Goal: Task Accomplishment & Management: Use online tool/utility

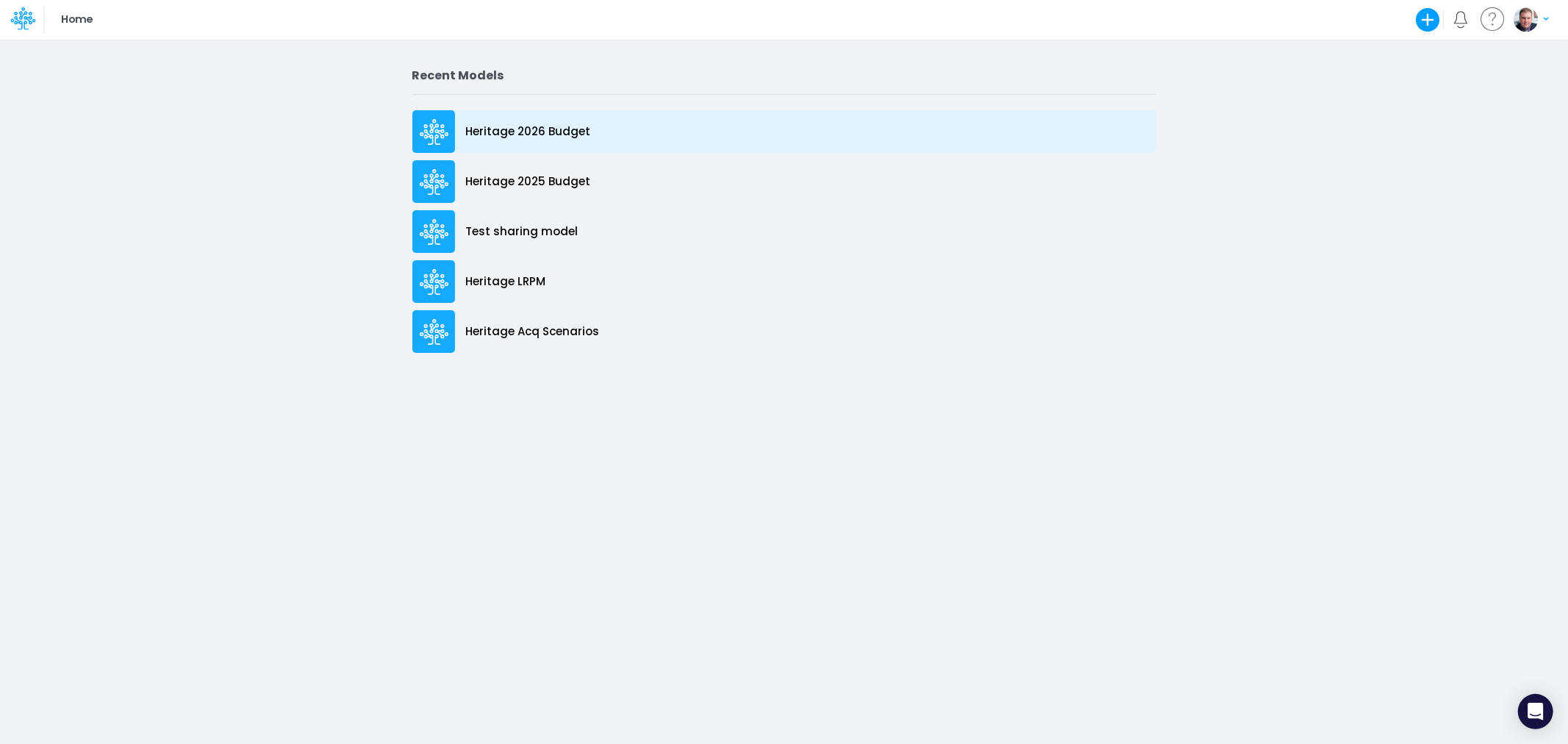
click at [522, 125] on p "Heritage 2026 Budget" at bounding box center [529, 132] width 125 height 17
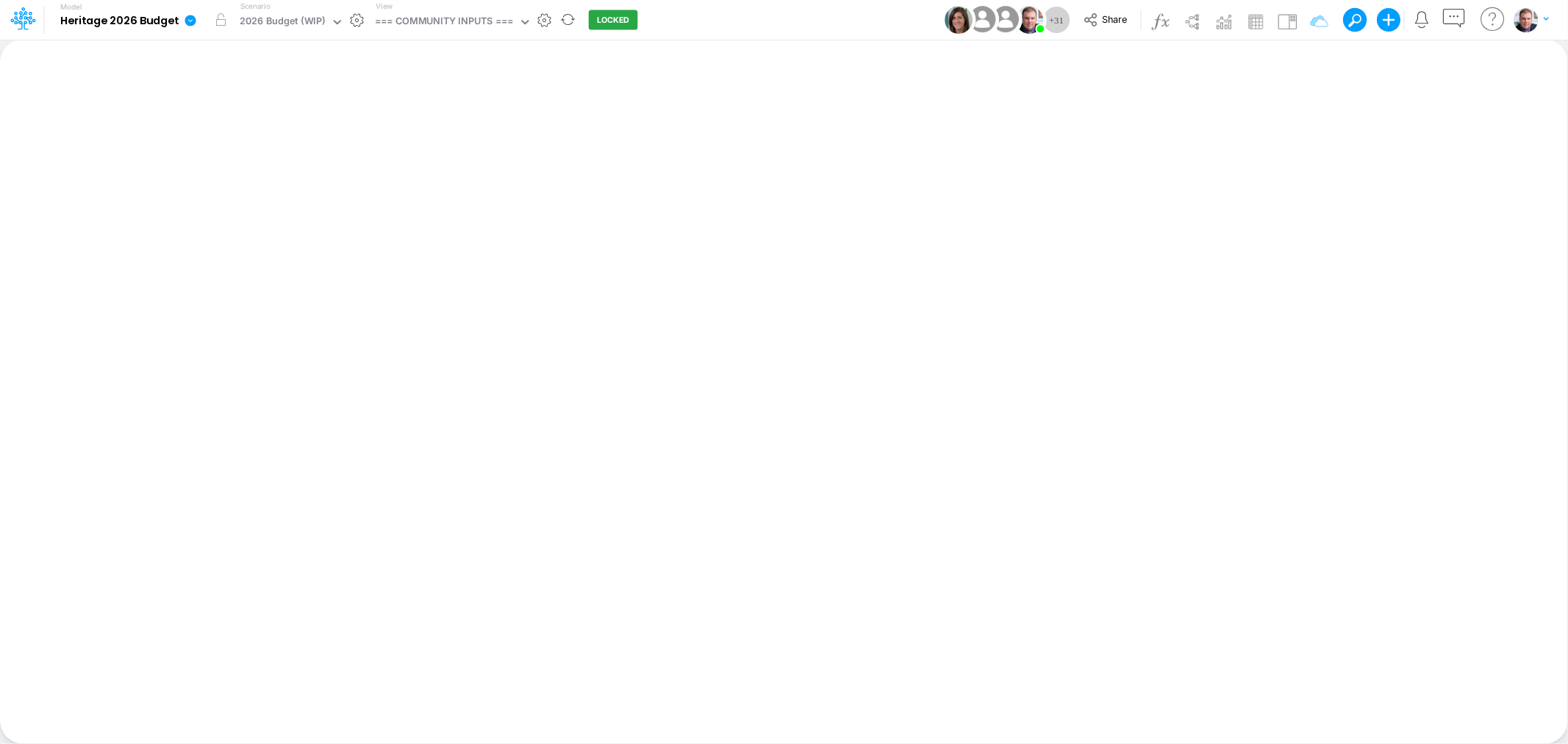
click at [194, 18] on icon at bounding box center [190, 19] width 11 height 11
click at [471, 14] on div "=== COMMUNITY INPUTS ===" at bounding box center [444, 23] width 138 height 17
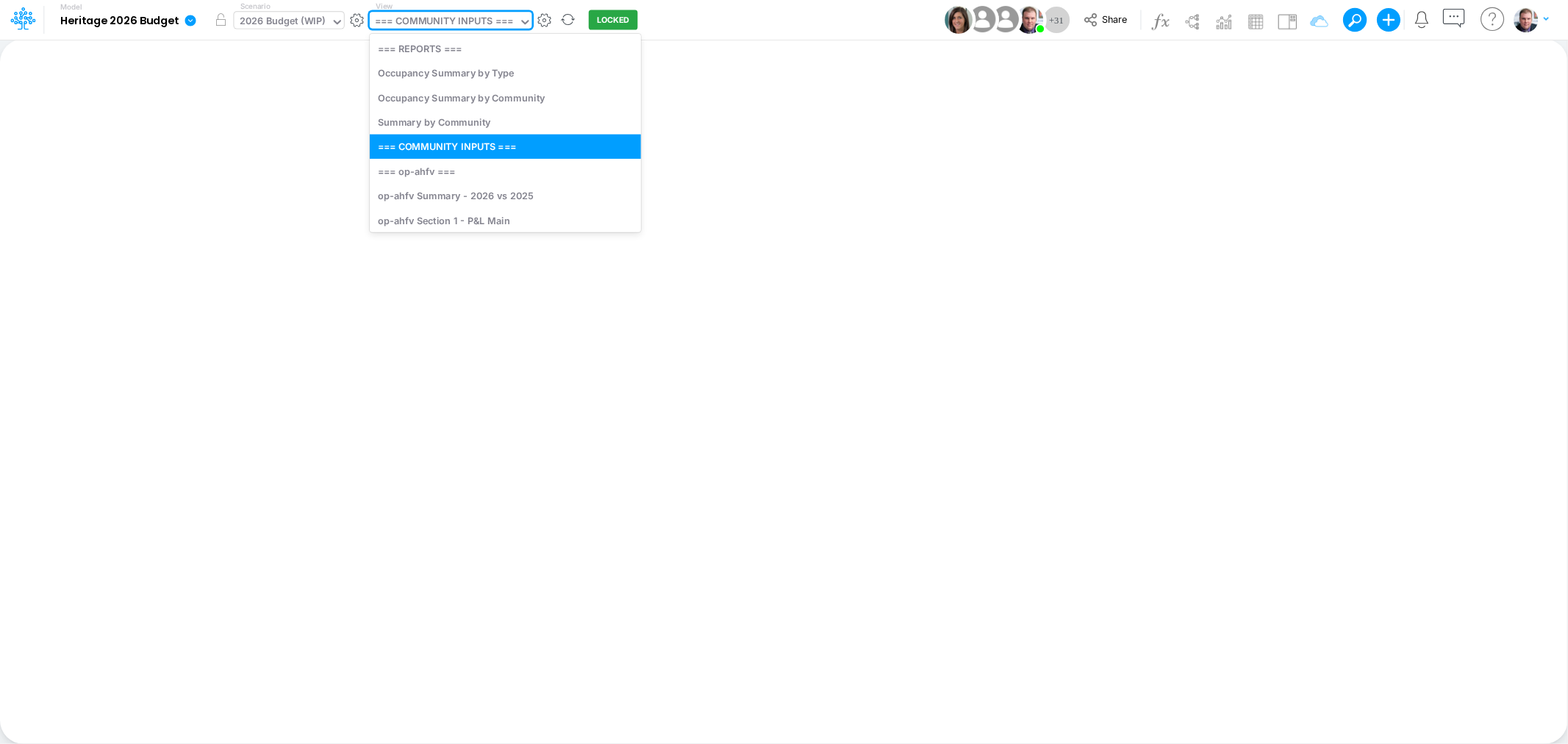
click at [314, 14] on div "2026 Budget (WIP)" at bounding box center [283, 23] width 86 height 17
click at [417, 23] on div "=== COMMUNITY INPUTS ===" at bounding box center [444, 23] width 138 height 17
click at [870, 127] on div "Insert new Conditional formatting Paste Cut Copy AutoFill Ready 100% Sum: null …" at bounding box center [783, 391] width 1567 height 704
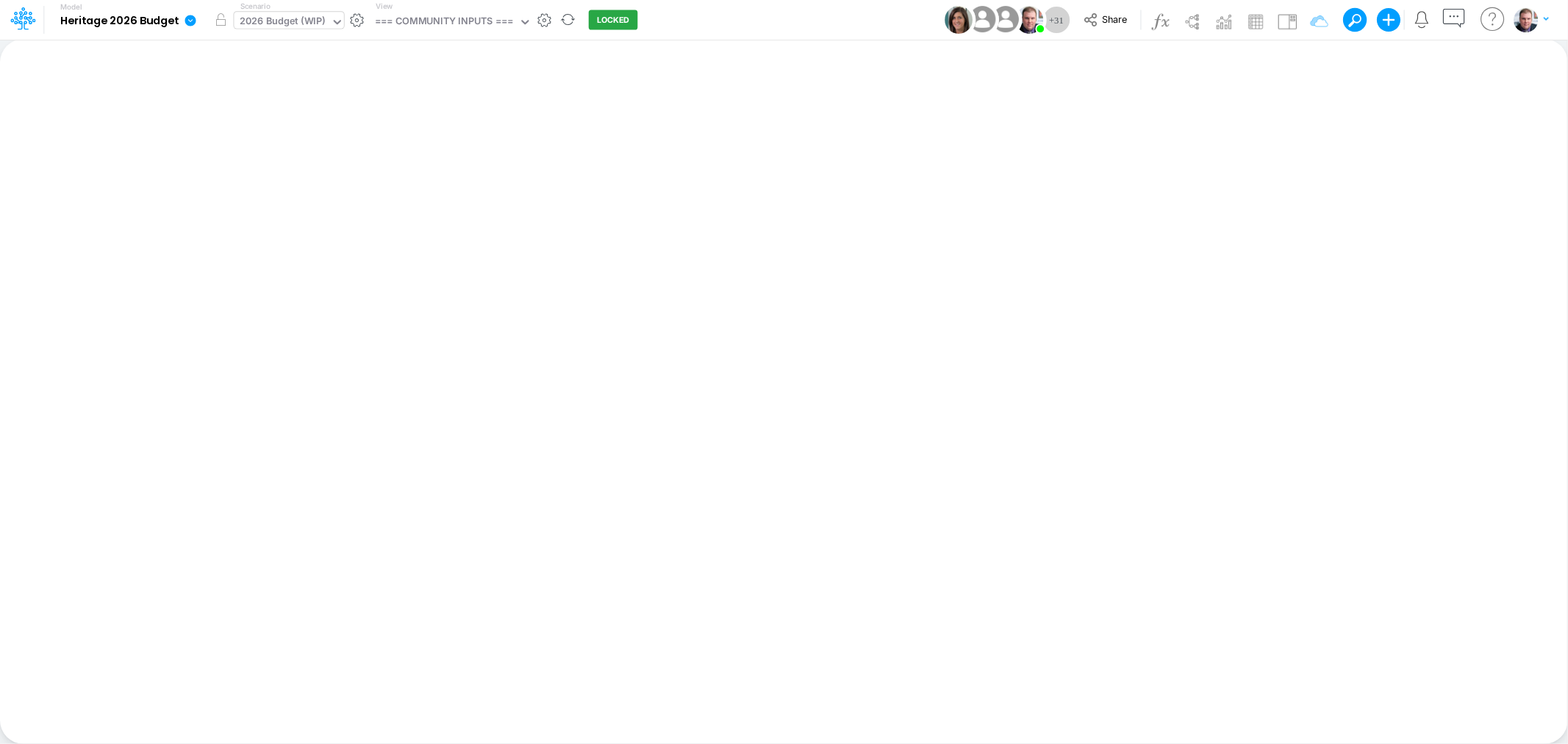
click at [333, 26] on icon at bounding box center [338, 22] width 13 height 13
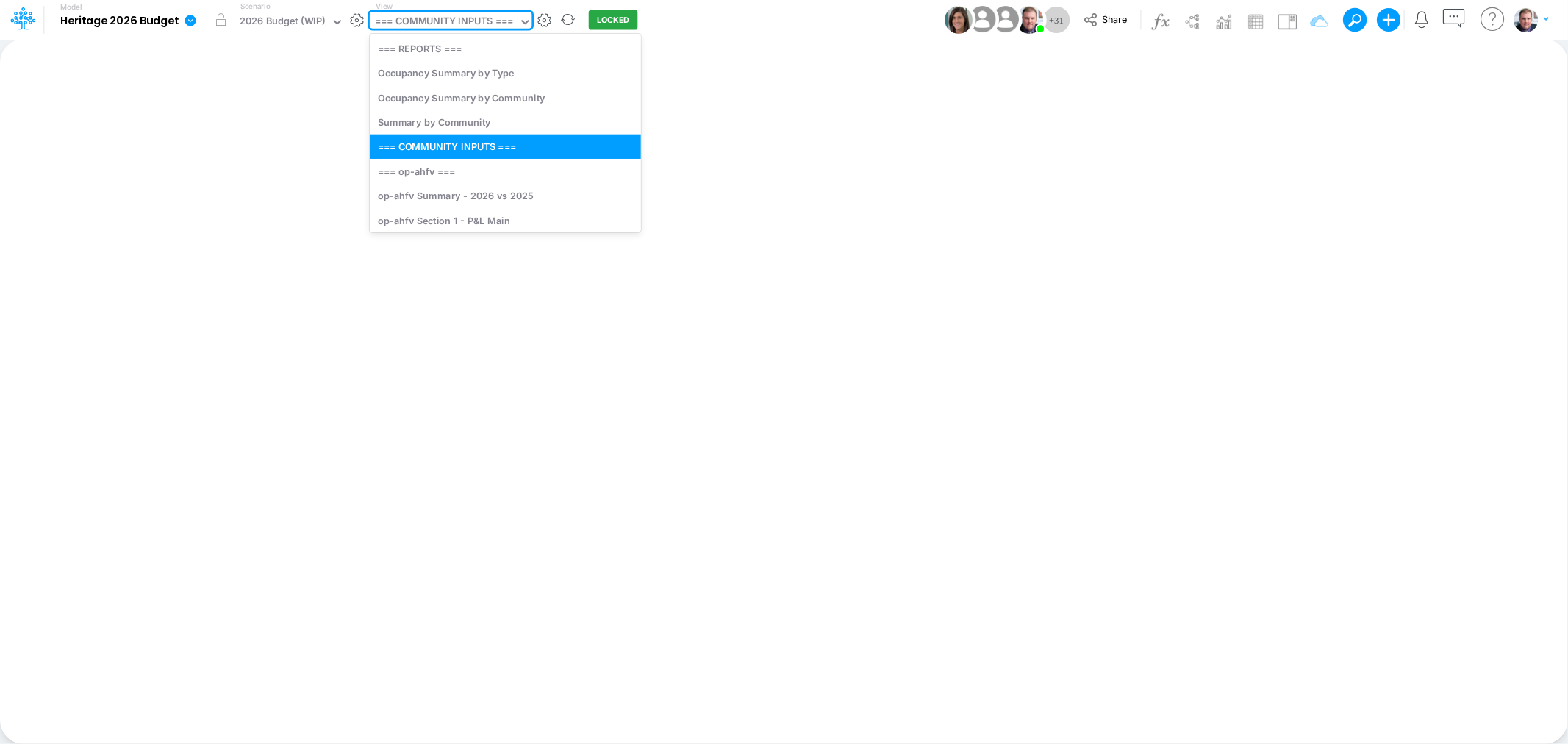
click at [478, 20] on div "=== COMMUNITY INPUTS ===" at bounding box center [444, 23] width 138 height 17
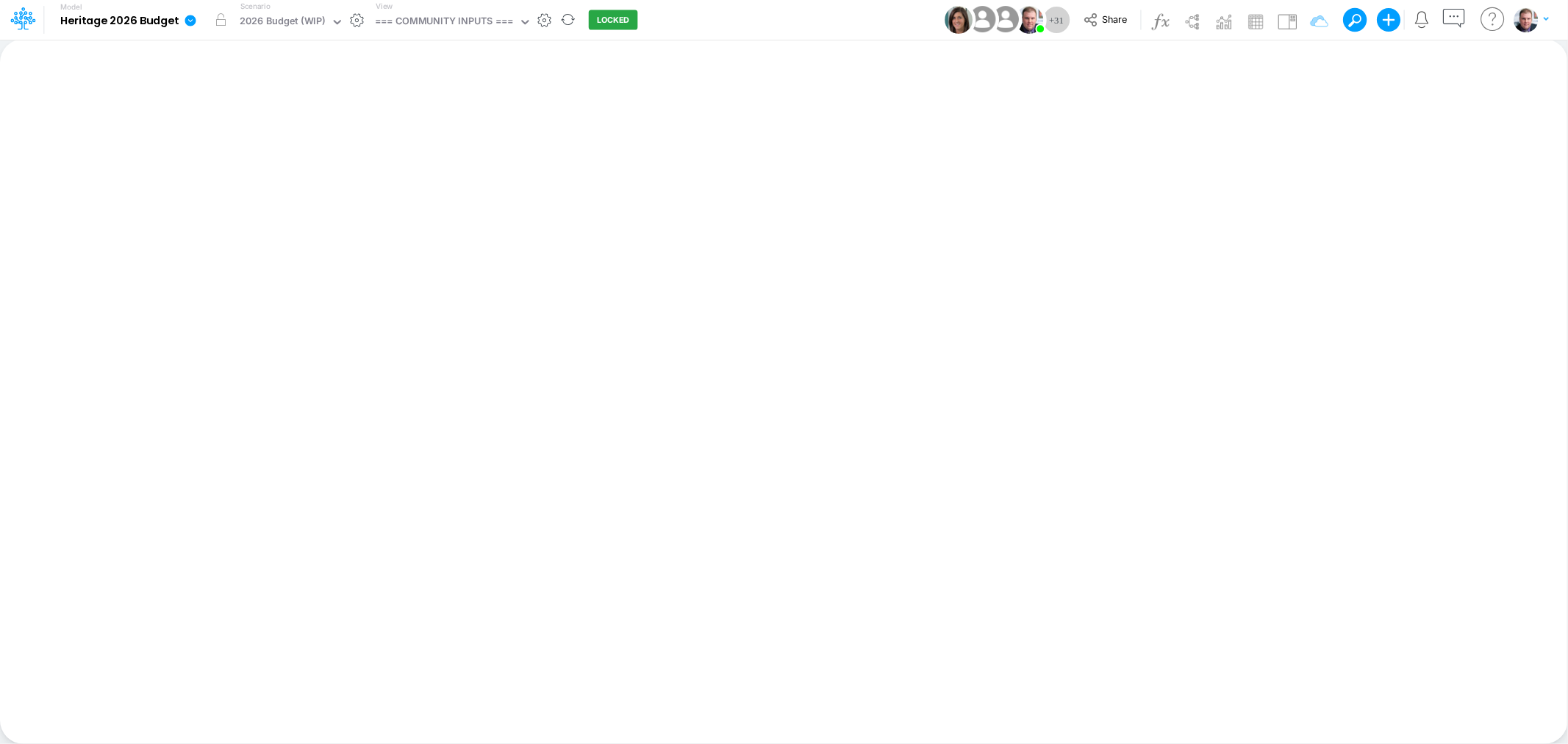
click at [132, 18] on b "Heritage 2026 Budget" at bounding box center [120, 21] width 119 height 13
click at [24, 26] on icon at bounding box center [26, 24] width 5 height 8
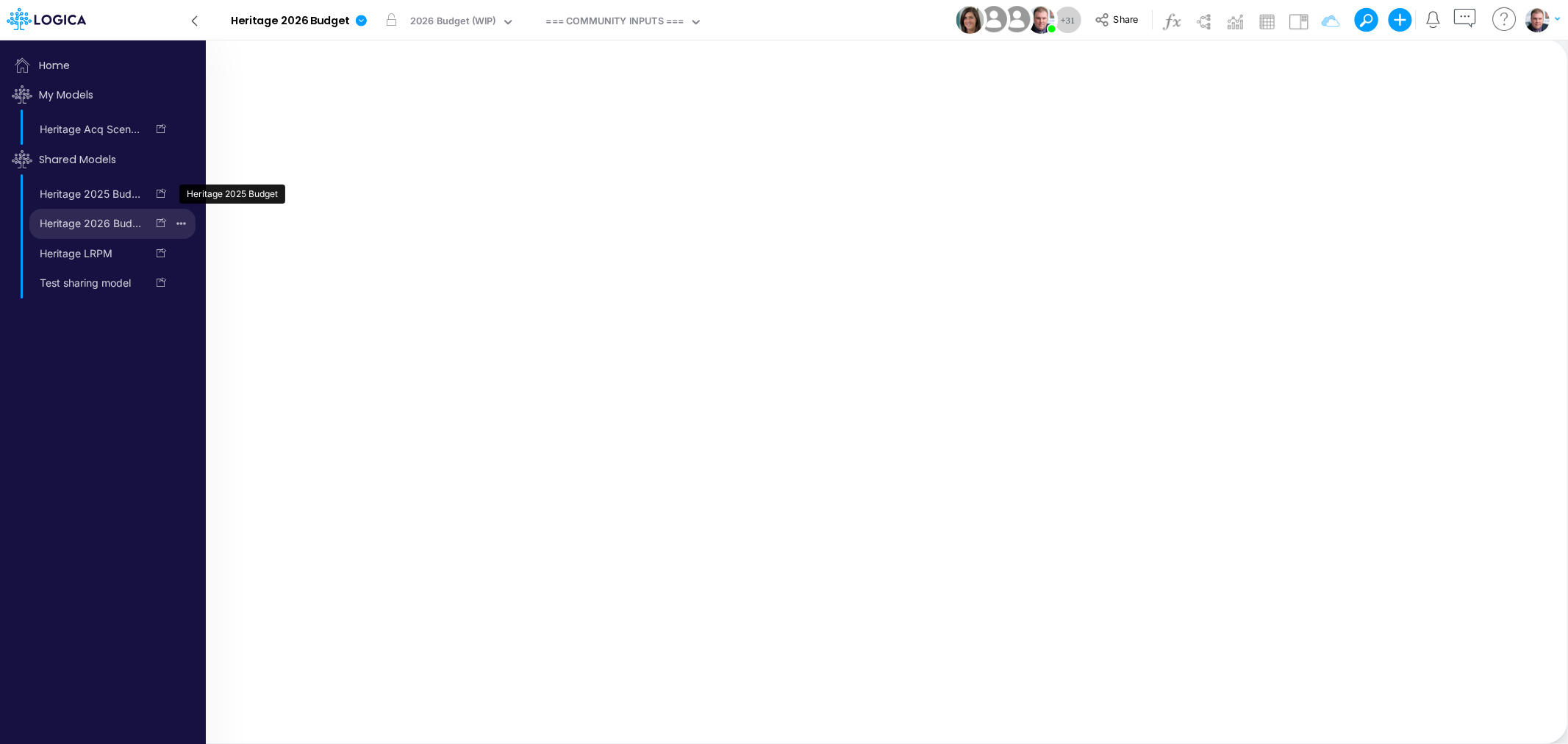
click at [99, 222] on link "Heritage 2026 Budget" at bounding box center [88, 223] width 117 height 24
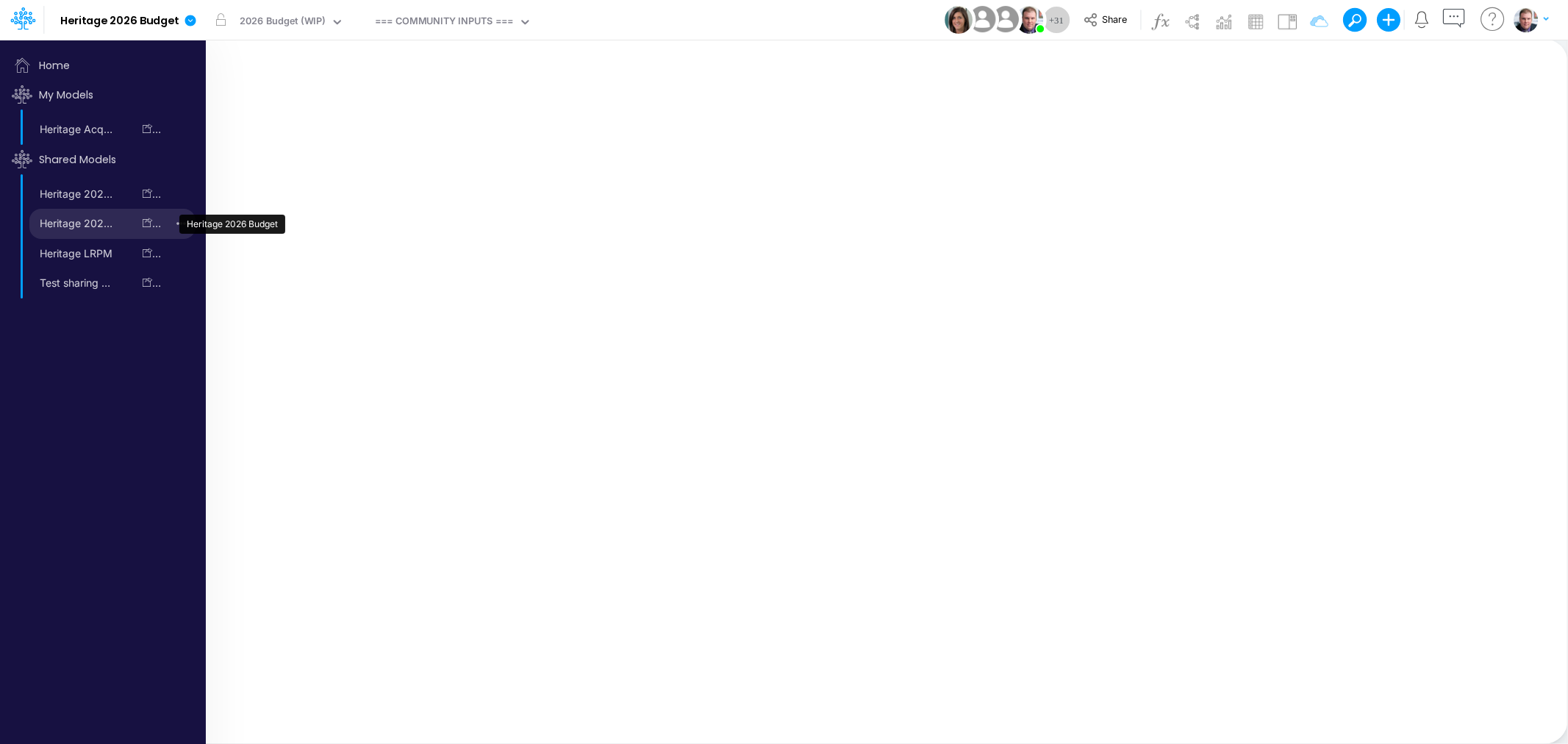
click at [99, 222] on link "Heritage 2026 Budget" at bounding box center [81, 223] width 103 height 24
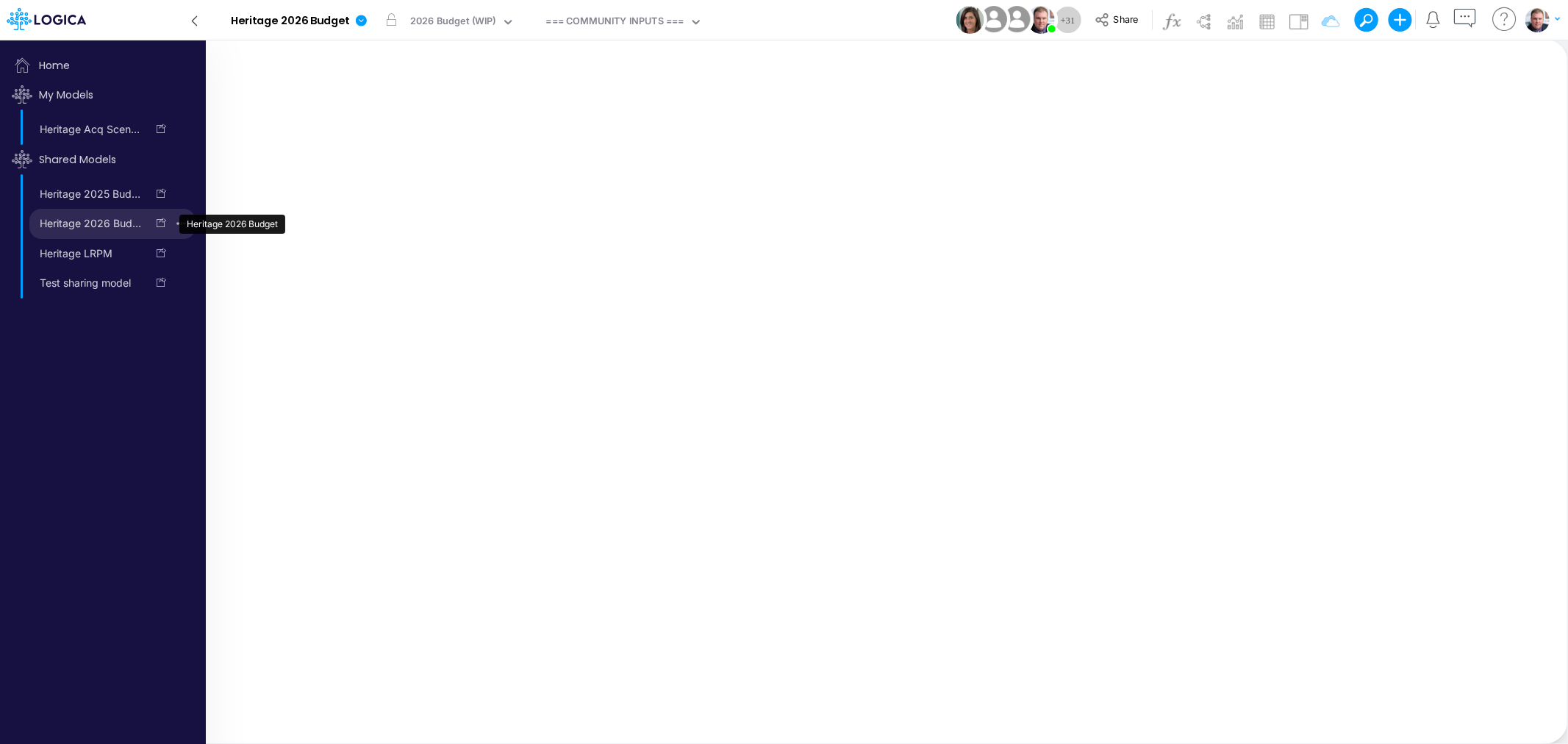
click at [113, 219] on link "Heritage 2026 Budget" at bounding box center [88, 223] width 117 height 24
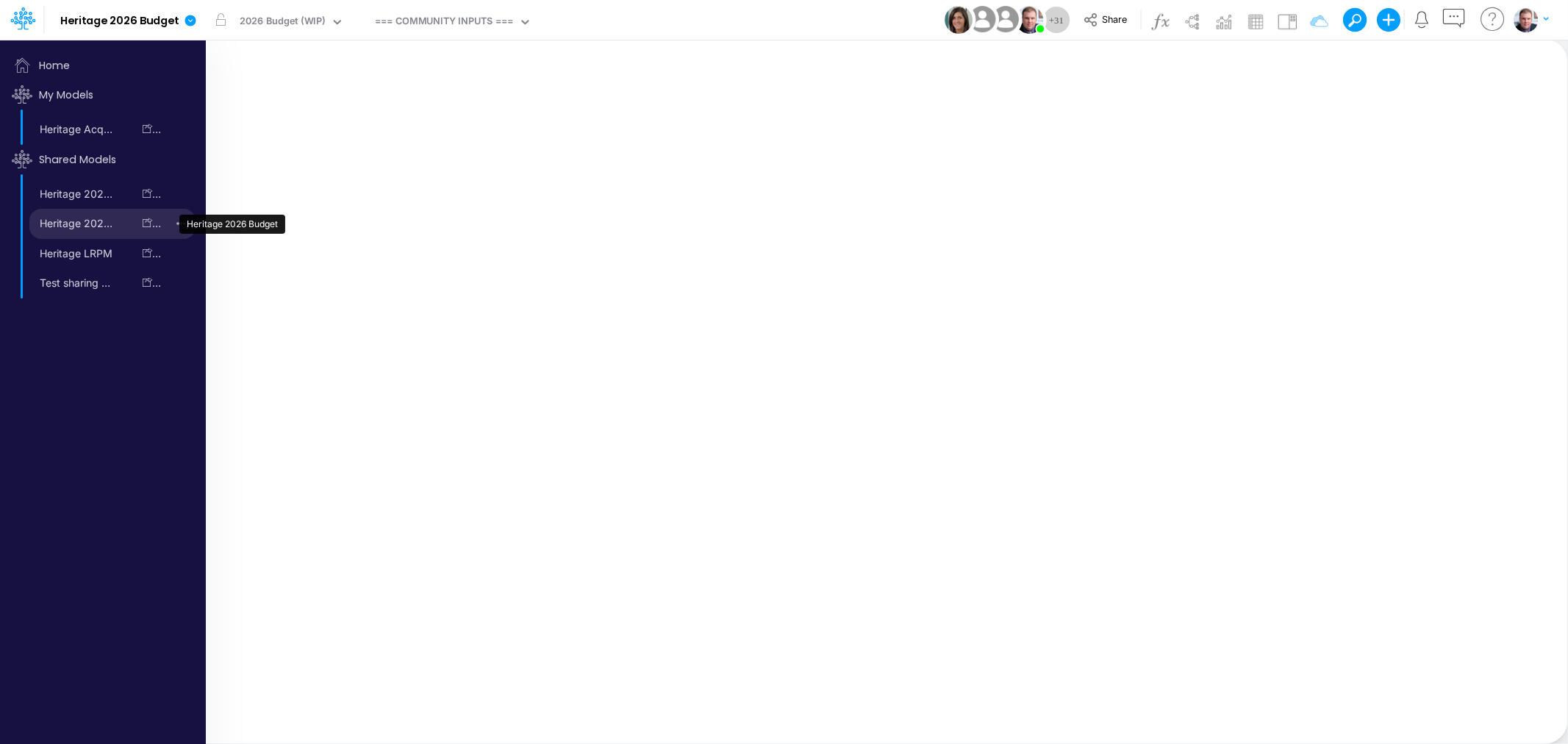
click at [113, 219] on link "Heritage 2026 Budget" at bounding box center [81, 223] width 103 height 24
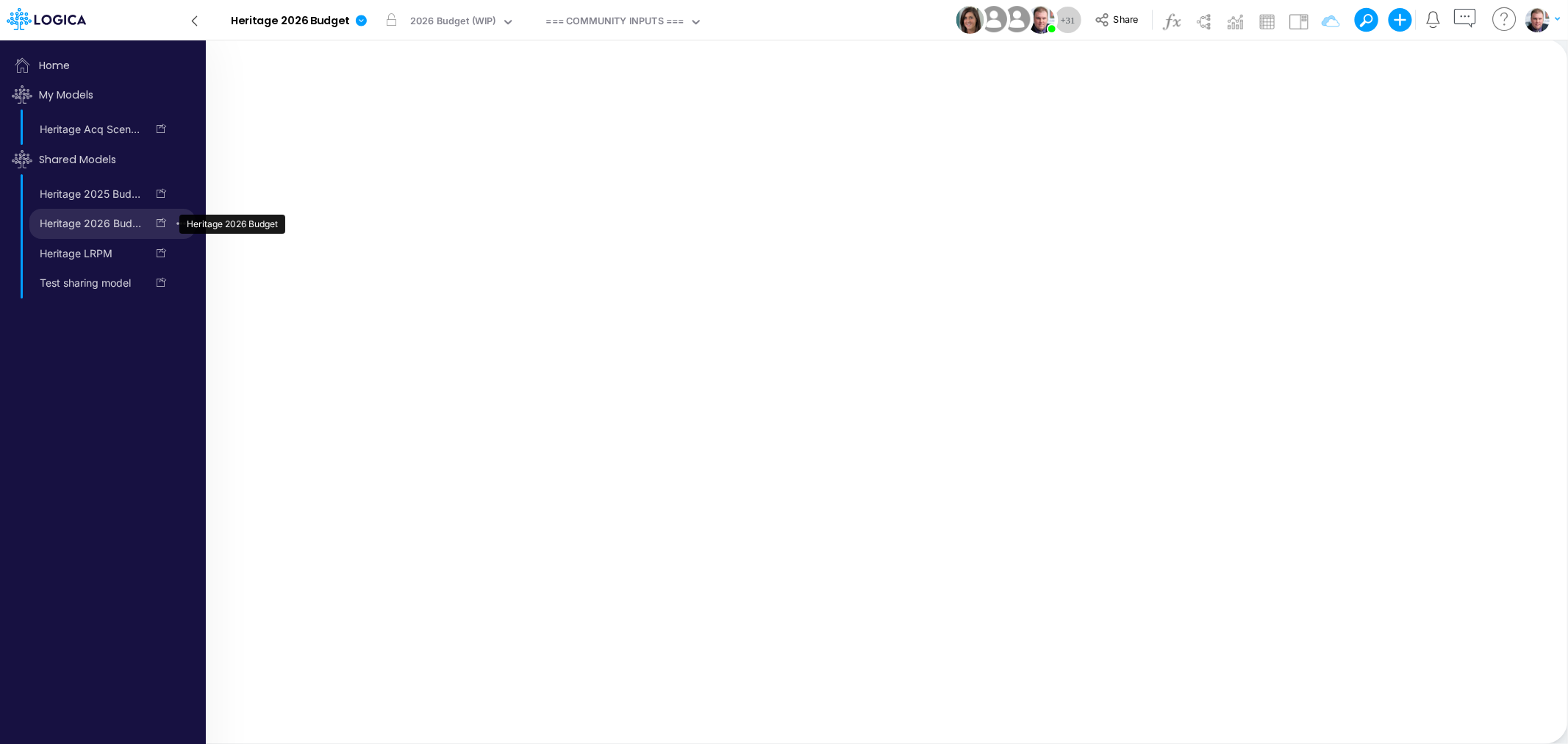
click at [113, 219] on link "Heritage 2026 Budget" at bounding box center [88, 223] width 117 height 24
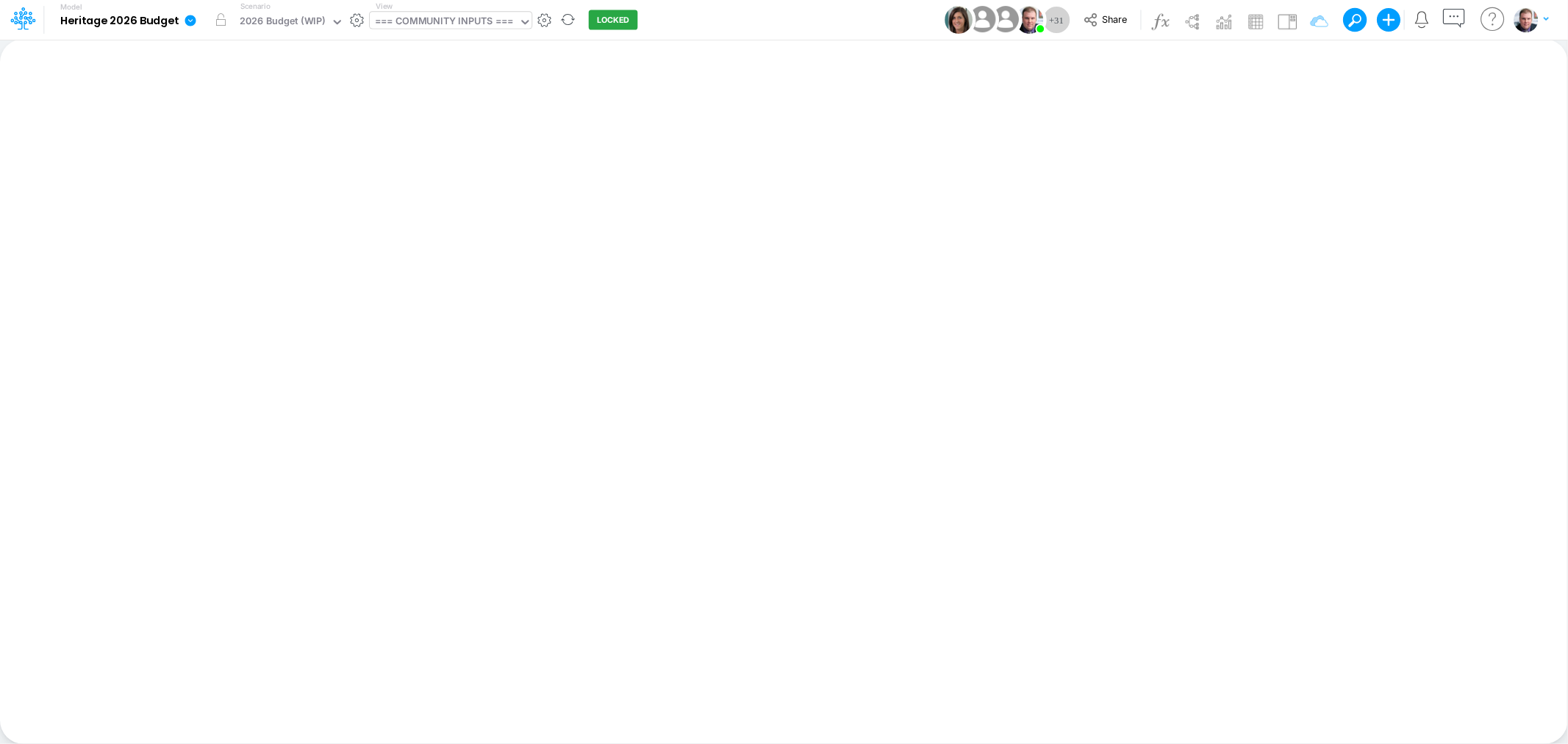
click at [422, 25] on div "=== COMMUNITY INPUTS ===" at bounding box center [444, 23] width 138 height 17
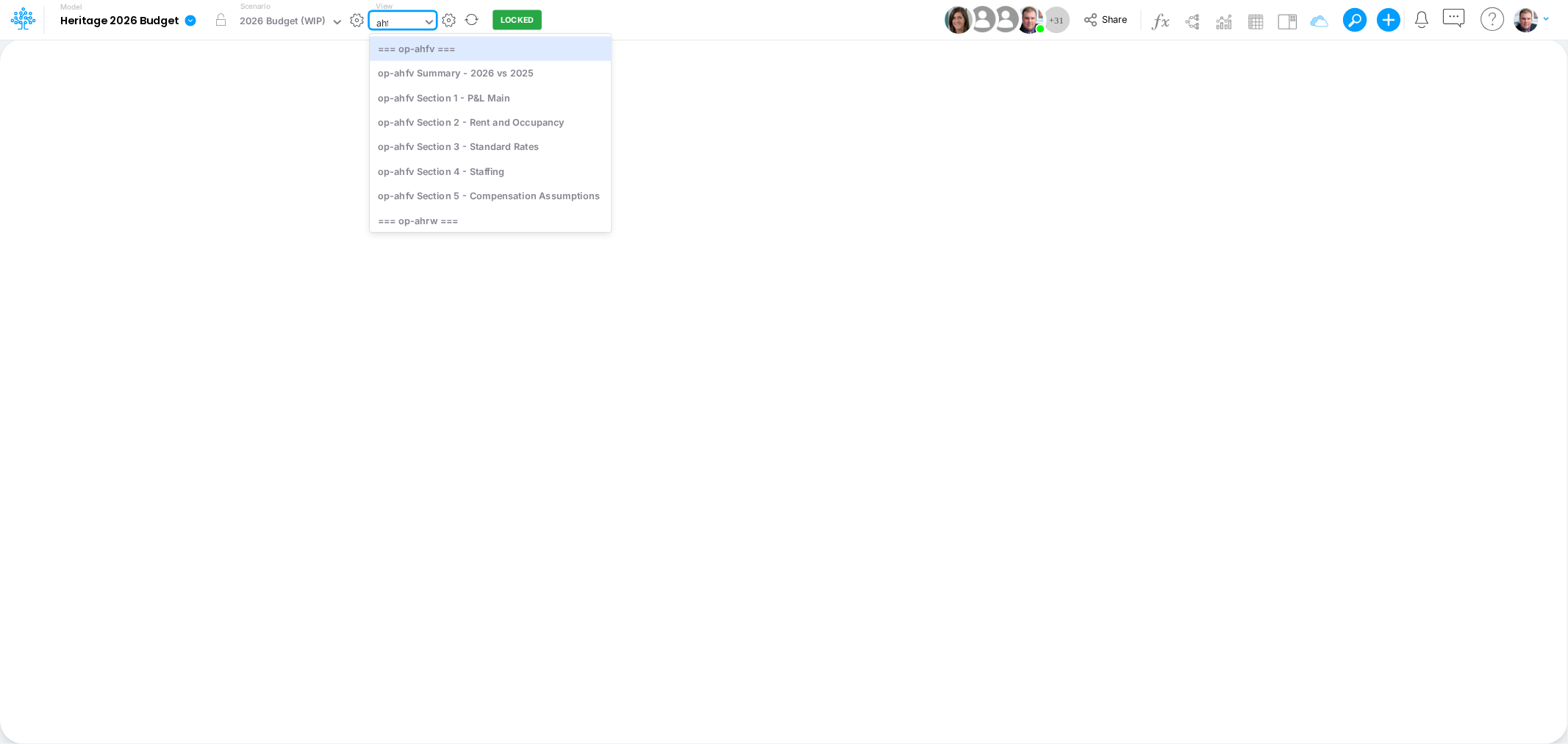
type input "ahfv"
click at [473, 142] on div "op-ahfv Section 3 - Standard Rates" at bounding box center [488, 146] width 238 height 24
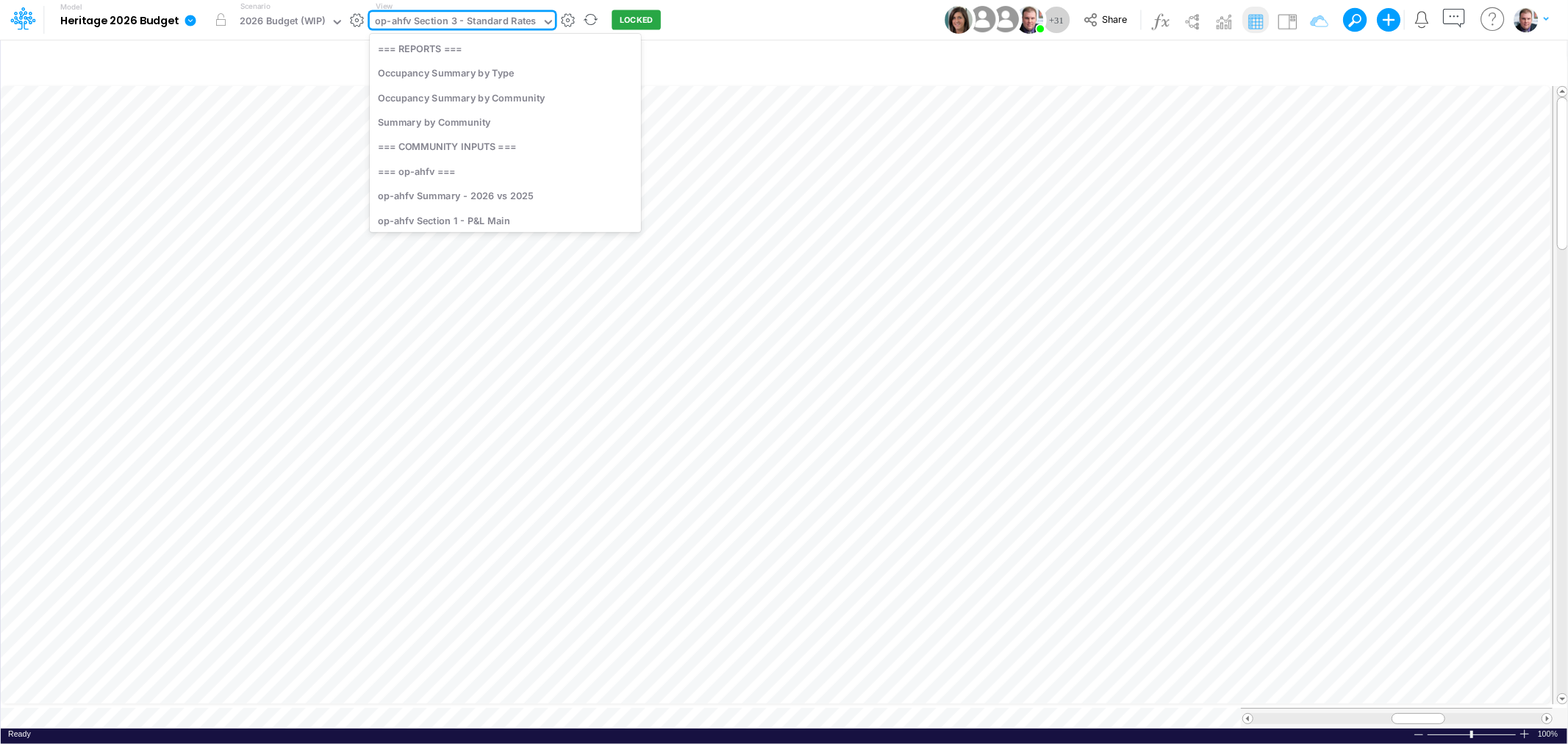
scroll to position [64, 0]
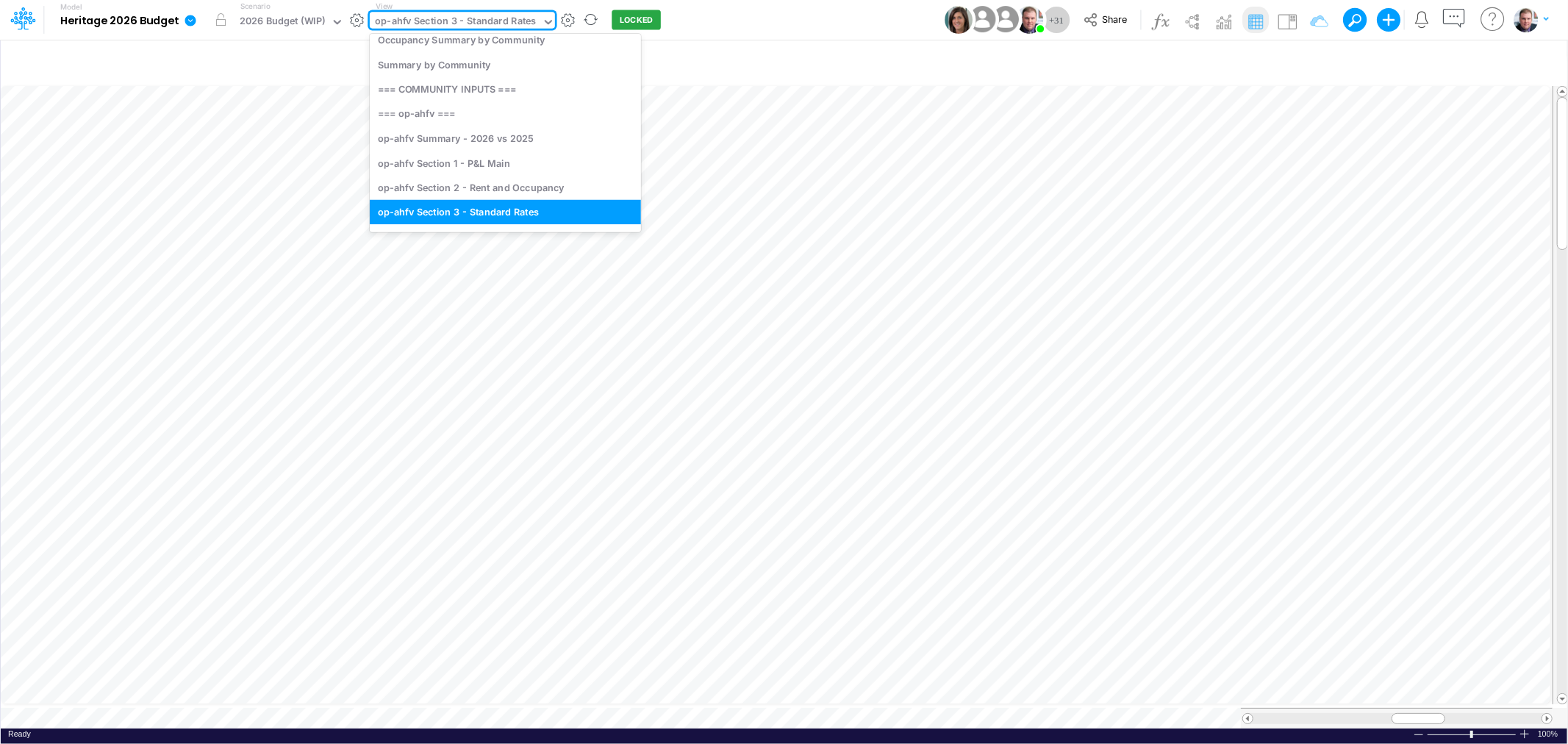
click at [504, 19] on div "op-ahfv Section 3 - Standard Rates" at bounding box center [456, 23] width 162 height 17
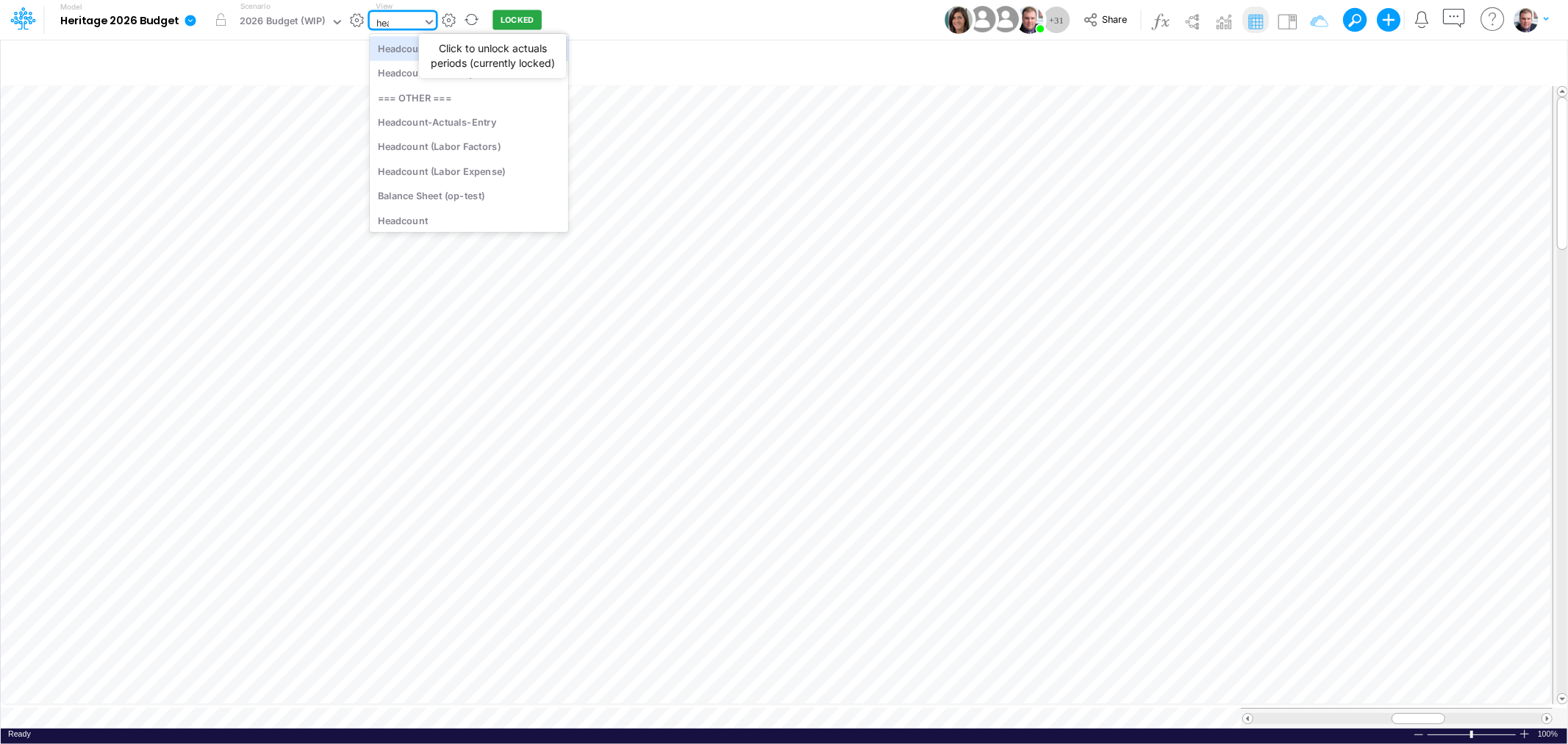
type input "head"
click at [478, 144] on div "Headcount (Labor Expense)" at bounding box center [469, 146] width 199 height 24
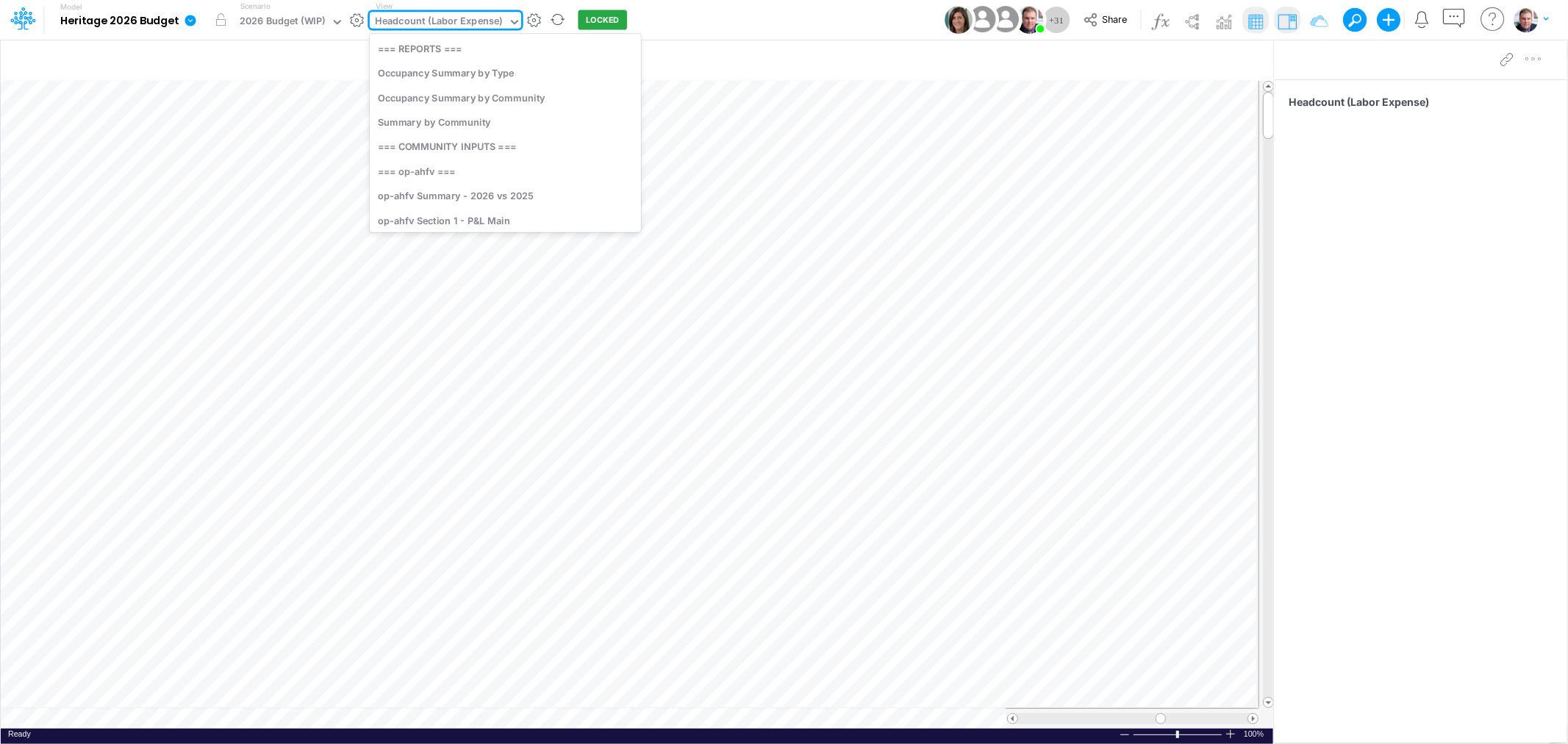
click at [480, 25] on div "Headcount (Labor Expense)" at bounding box center [439, 23] width 128 height 17
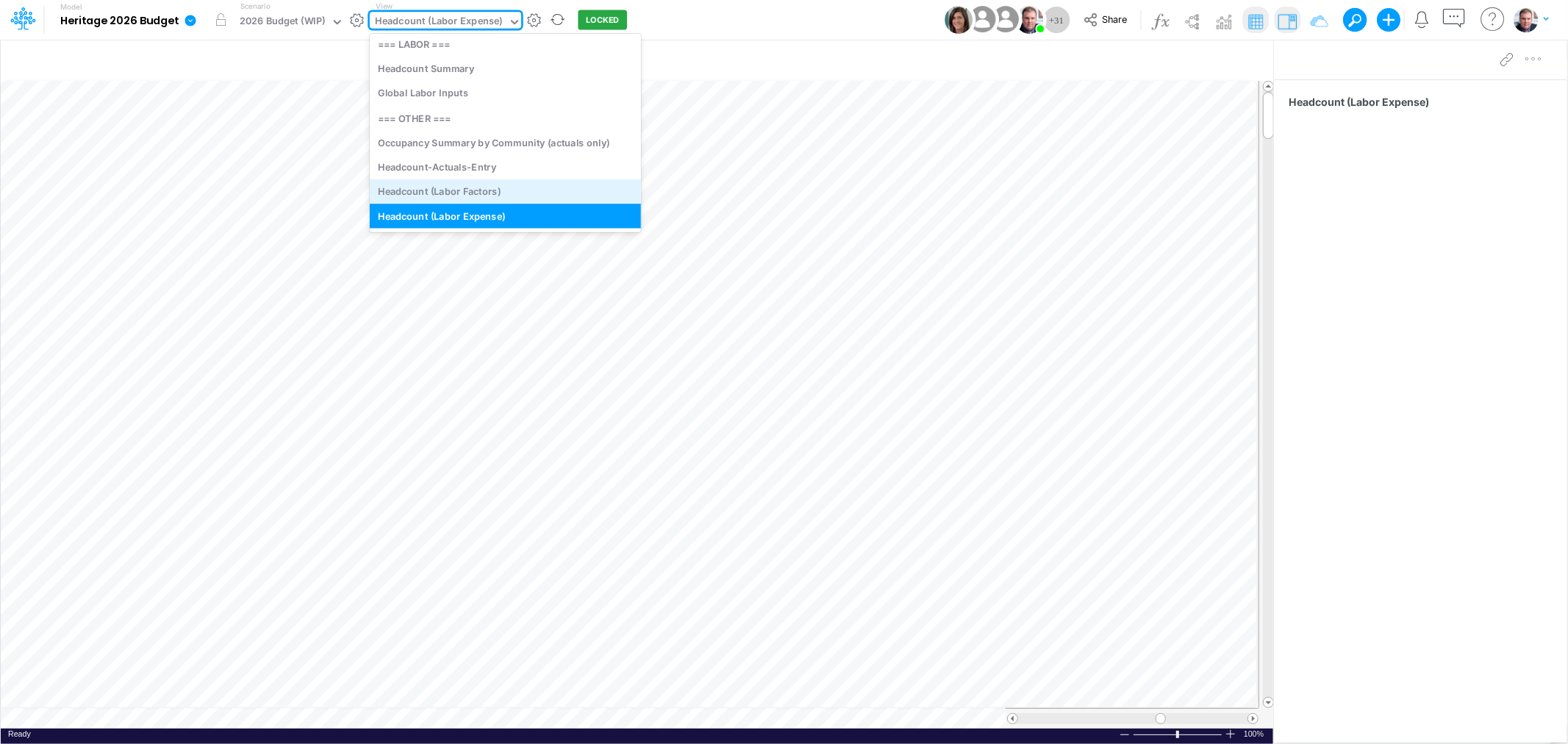
click at [451, 184] on div "Headcount (Labor Factors)" at bounding box center [505, 191] width 271 height 24
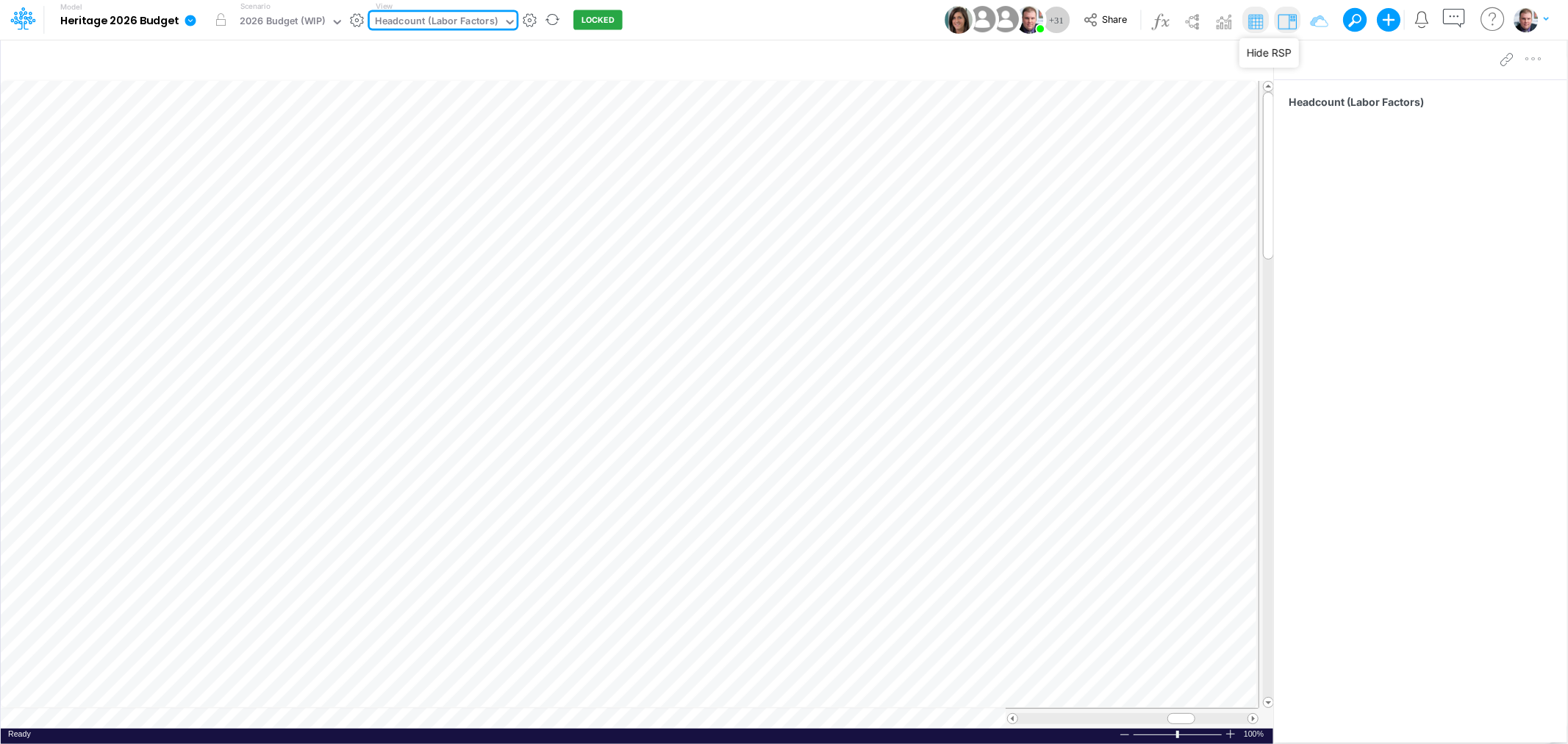
click at [1289, 25] on img at bounding box center [1288, 21] width 24 height 24
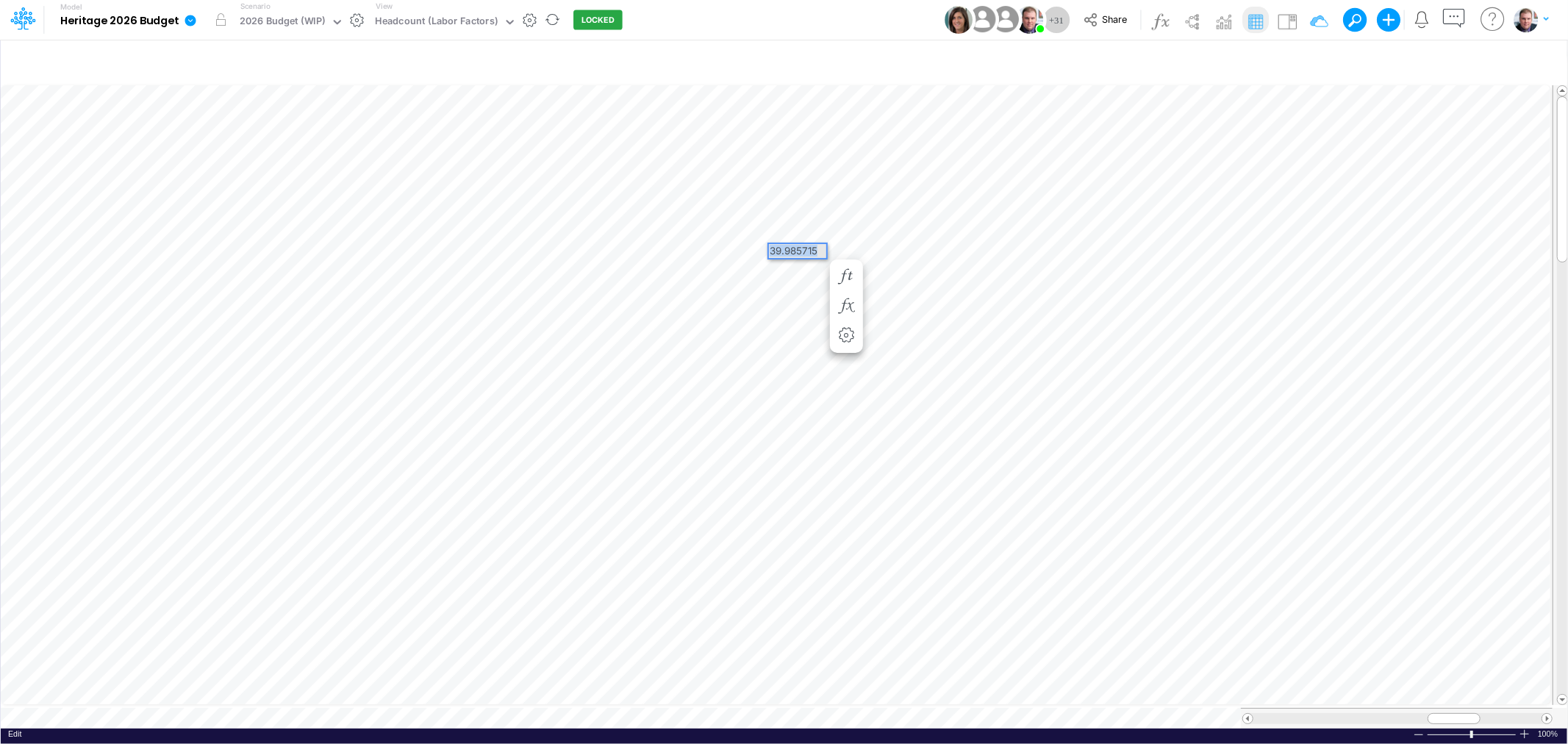
drag, startPoint x: 818, startPoint y: 245, endPoint x: 768, endPoint y: 245, distance: 50.0
click at [769, 245] on div "39.985715" at bounding box center [797, 251] width 57 height 14
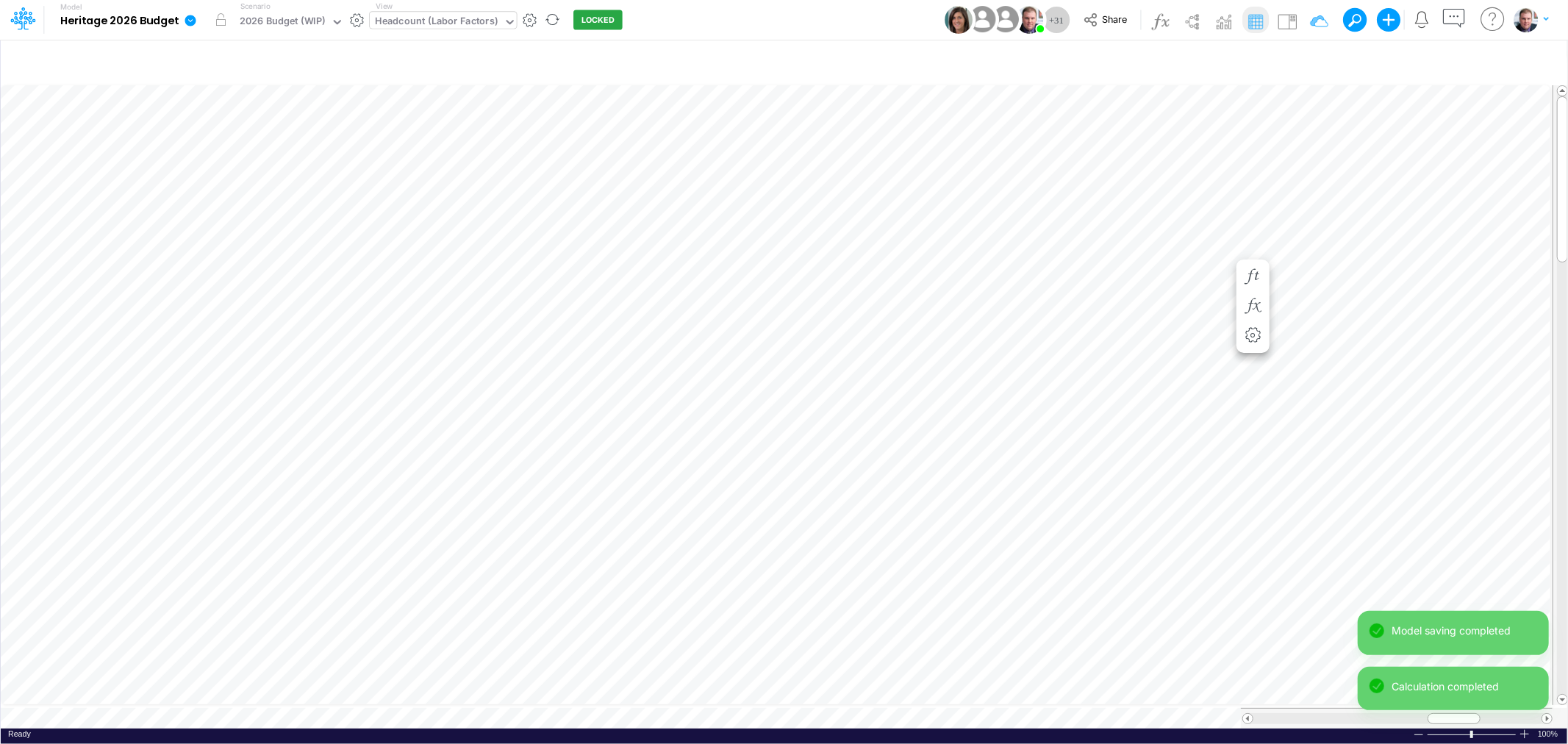
click at [424, 17] on div "Headcount (Labor Factors)" at bounding box center [436, 23] width 123 height 17
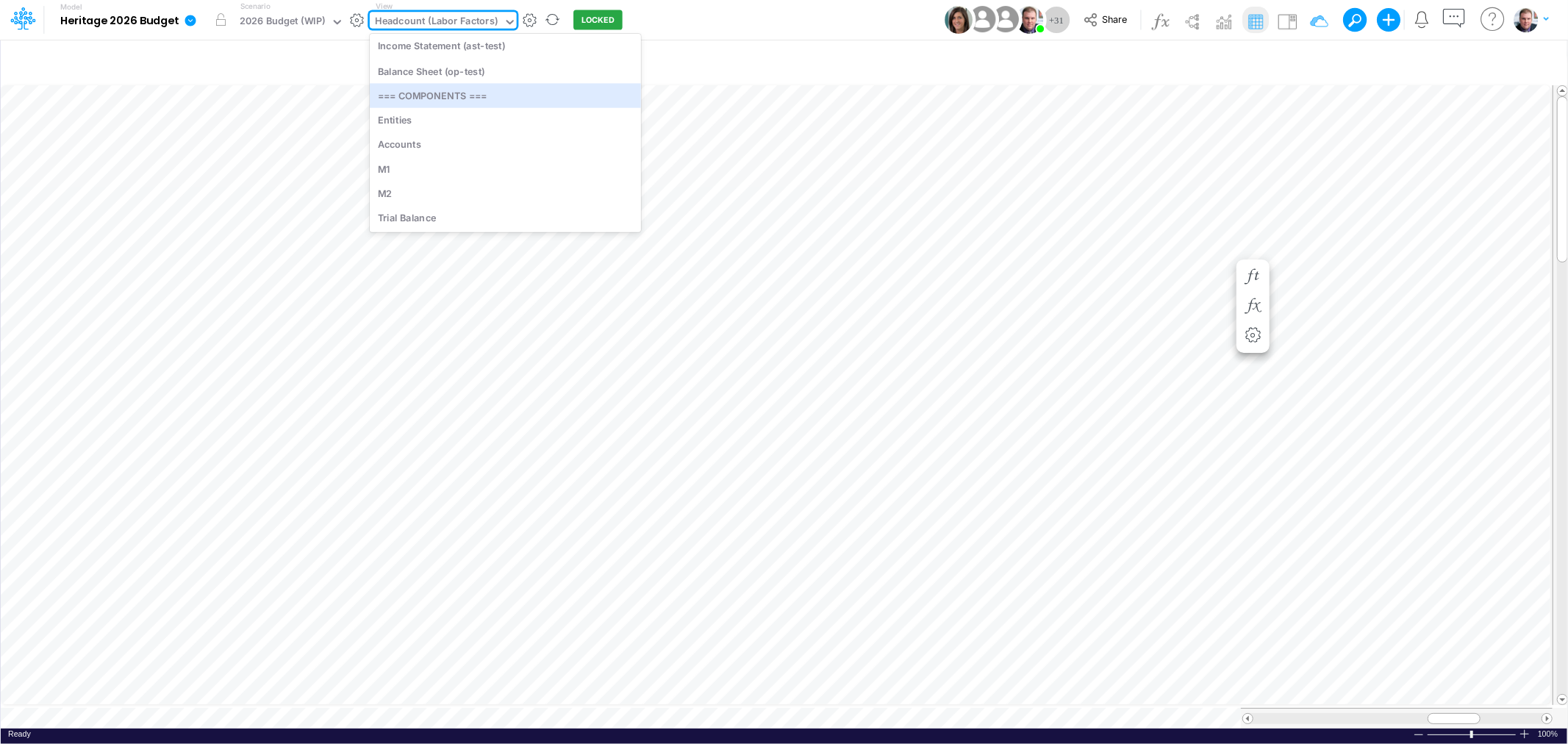
scroll to position [6167, 0]
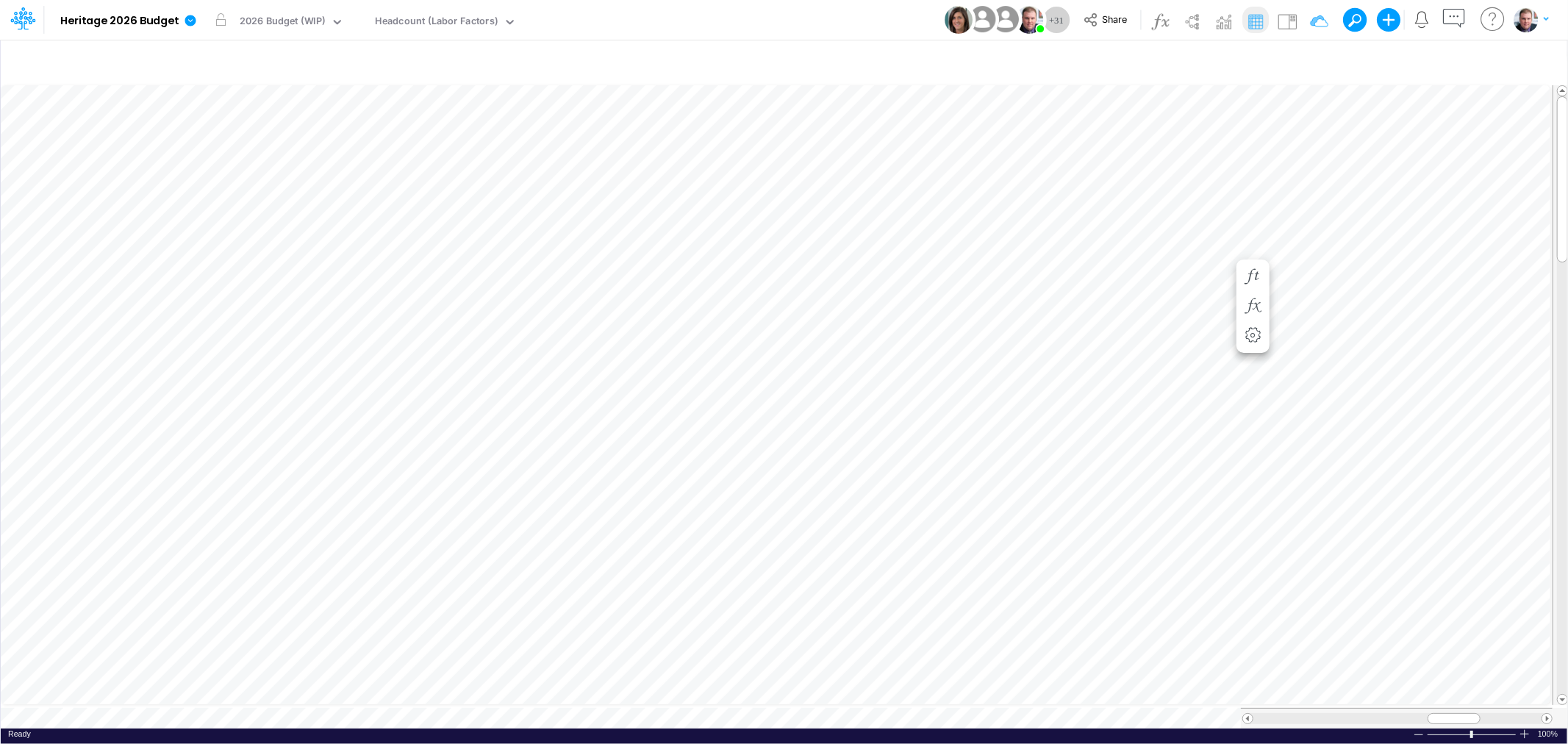
click at [745, 18] on div "Model Heritage 2026 Budget Edit model settings Duplicate Import QuickBooks Quic…" at bounding box center [784, 19] width 1411 height 40
click at [482, 705] on table at bounding box center [785, 405] width 1568 height 646
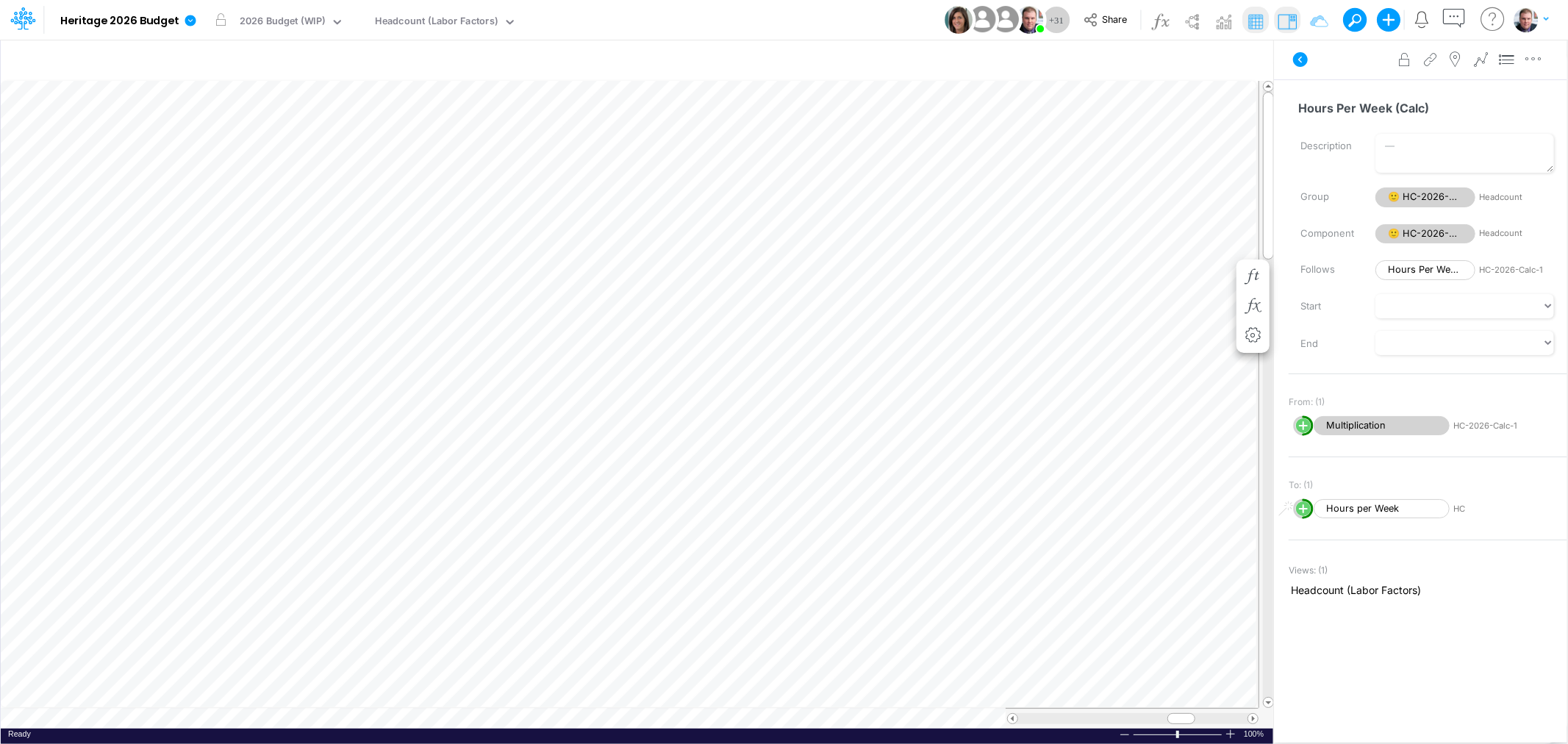
scroll to position [0, 1]
click at [1285, 20] on img at bounding box center [1288, 21] width 24 height 24
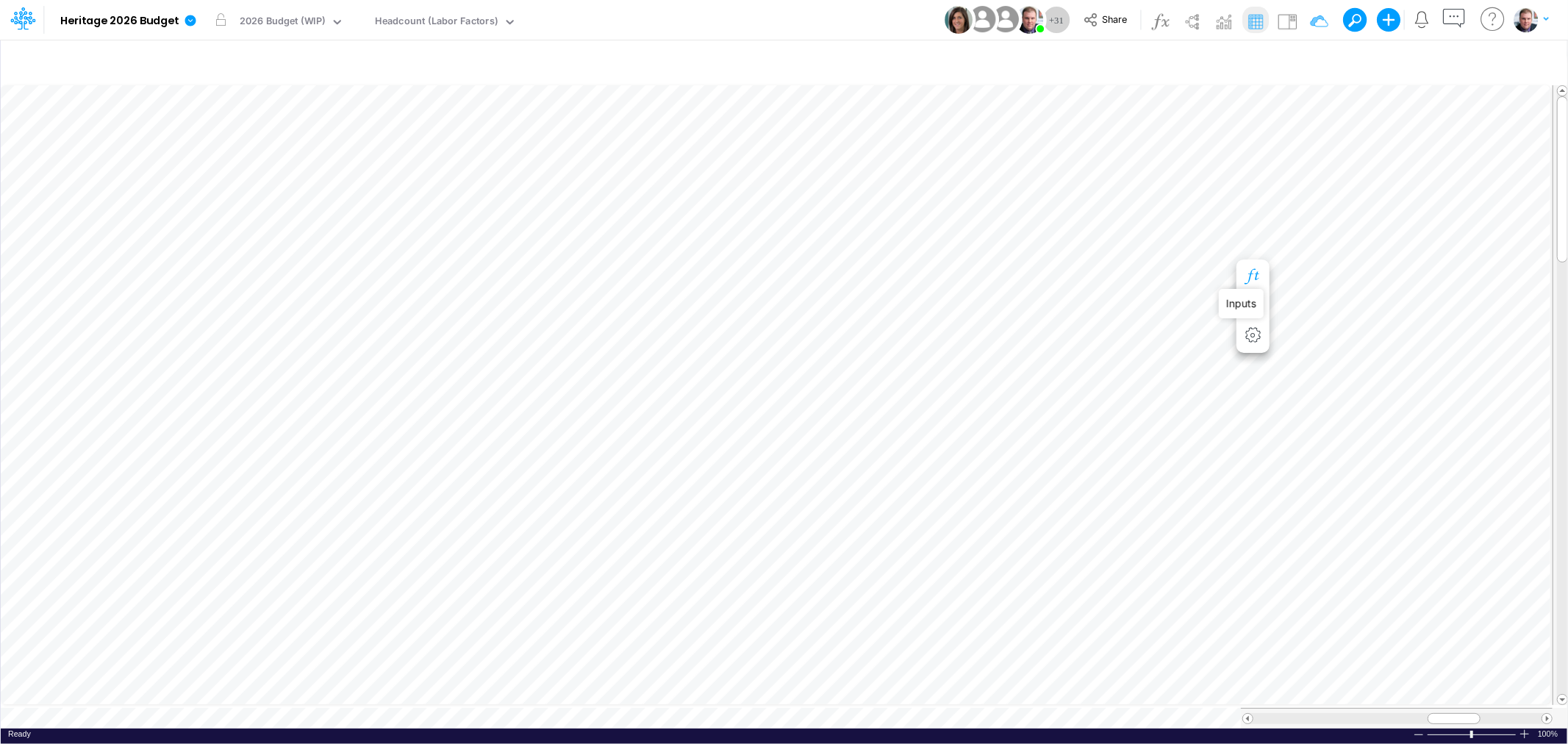
click at [1253, 273] on icon "button" at bounding box center [1253, 277] width 22 height 15
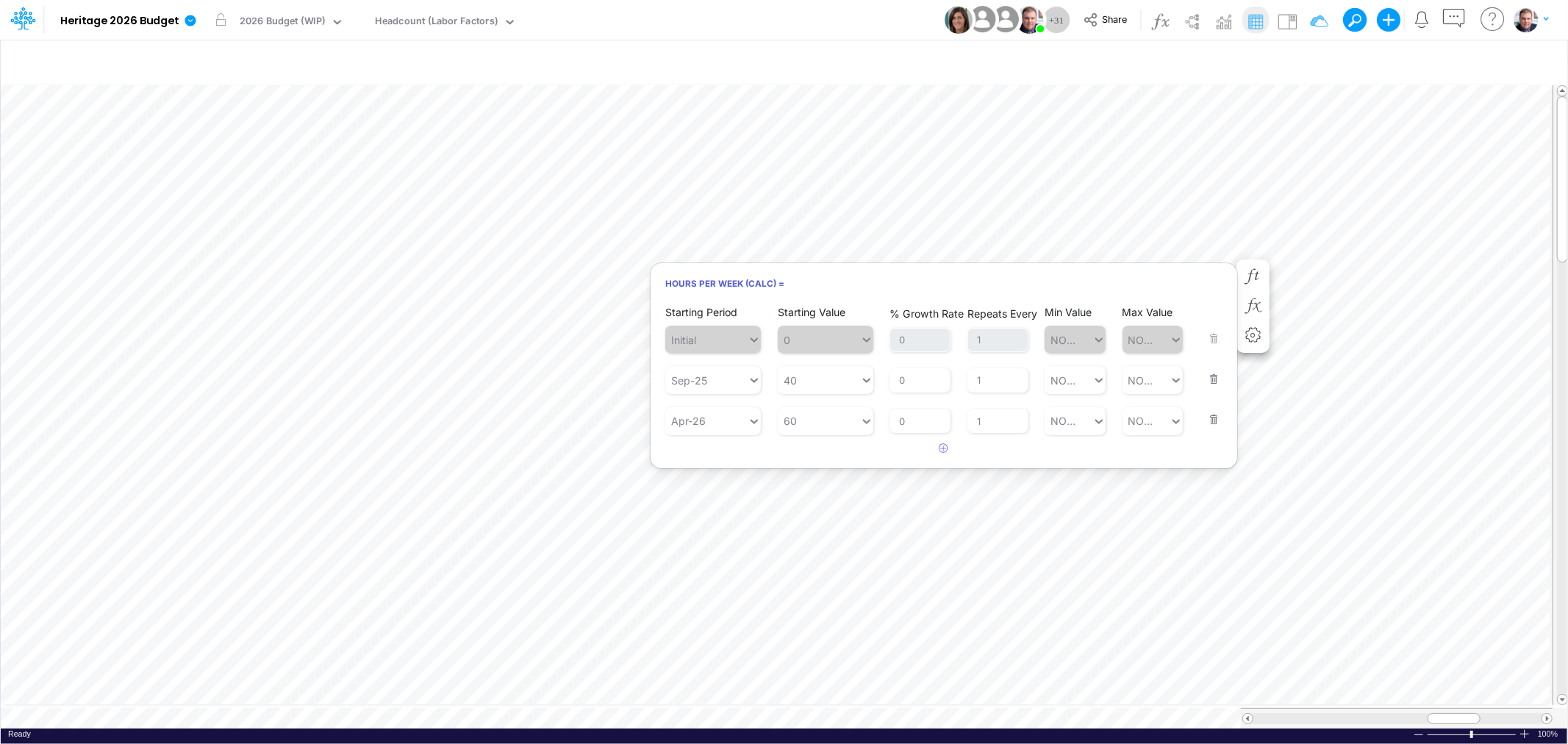
click at [1211, 424] on button "button" at bounding box center [1209, 410] width 19 height 40
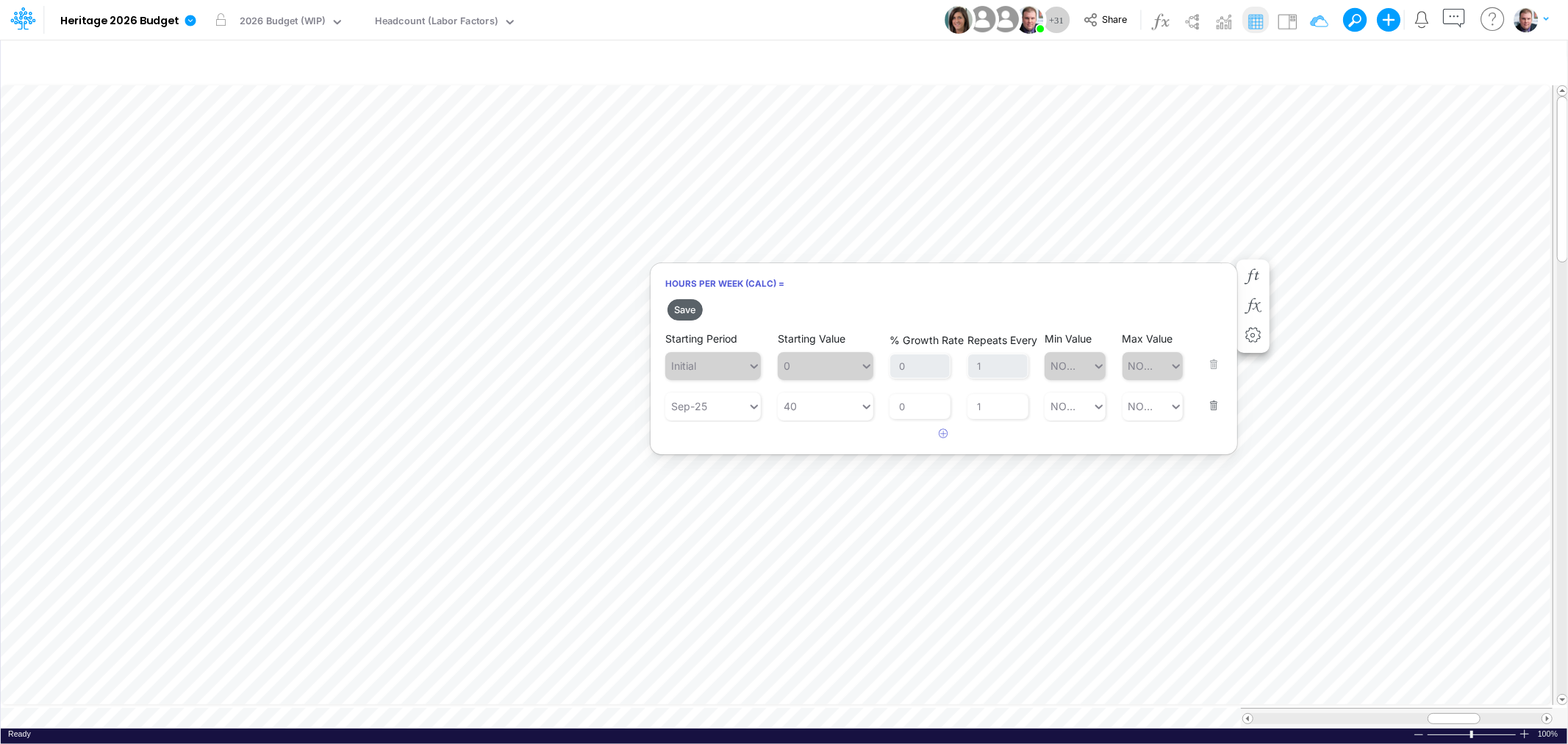
click at [685, 310] on button "Save" at bounding box center [685, 309] width 35 height 21
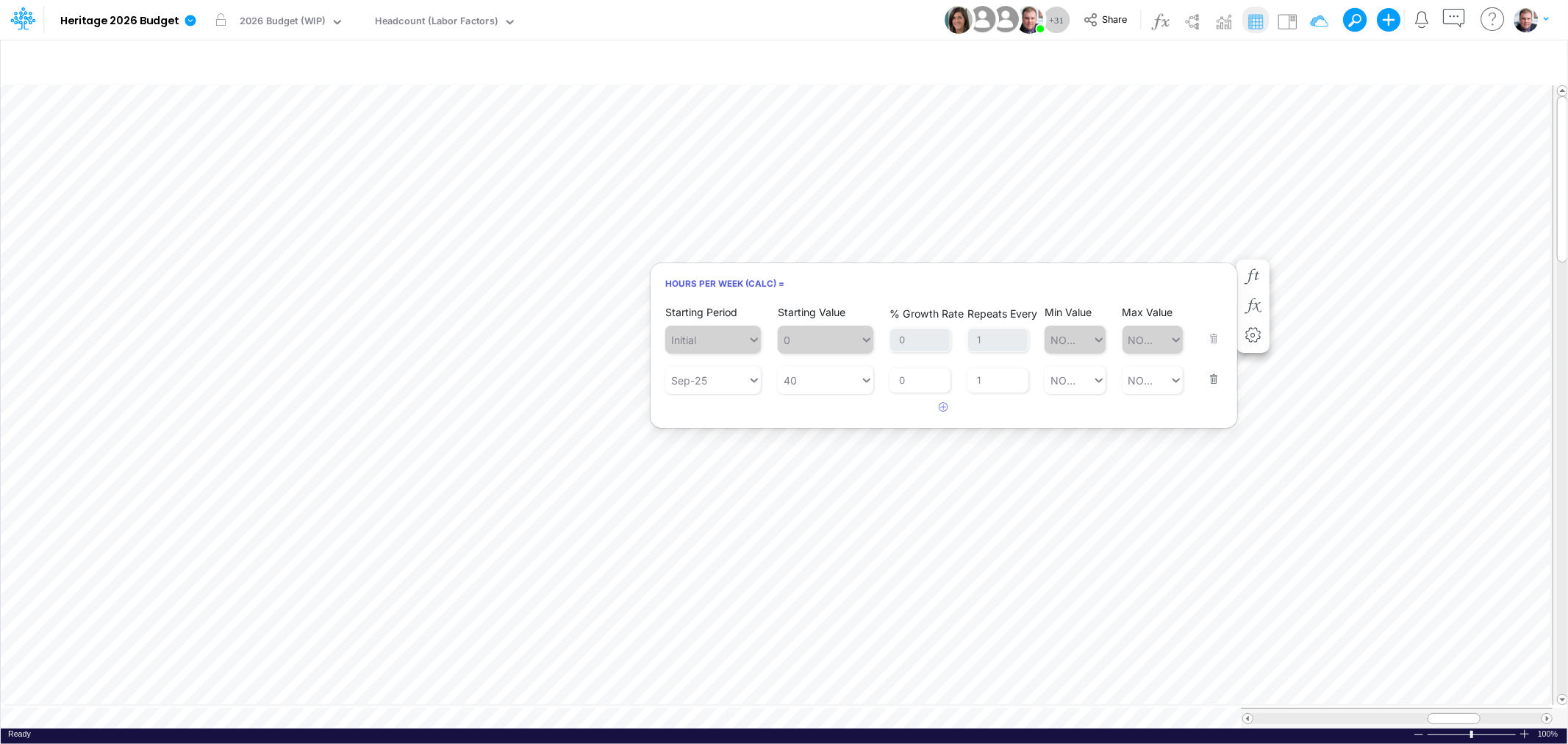
click at [847, 17] on div "Model Heritage 2026 Budget Edit model settings Duplicate Import QuickBooks Quic…" at bounding box center [784, 19] width 1411 height 40
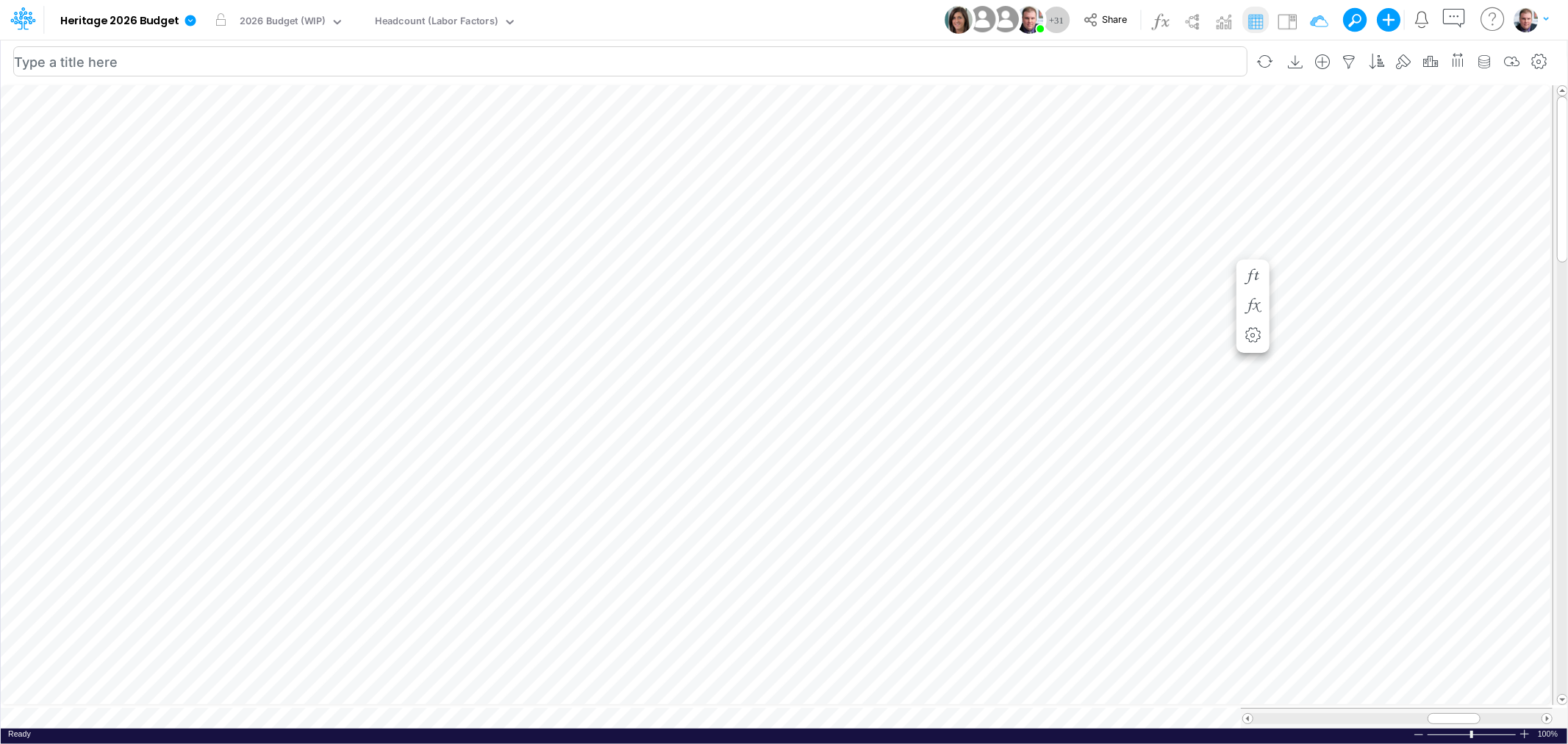
scroll to position [0, 0]
click at [1143, 183] on div "Paste Cut Copy AutoFill 20" at bounding box center [784, 405] width 1567 height 646
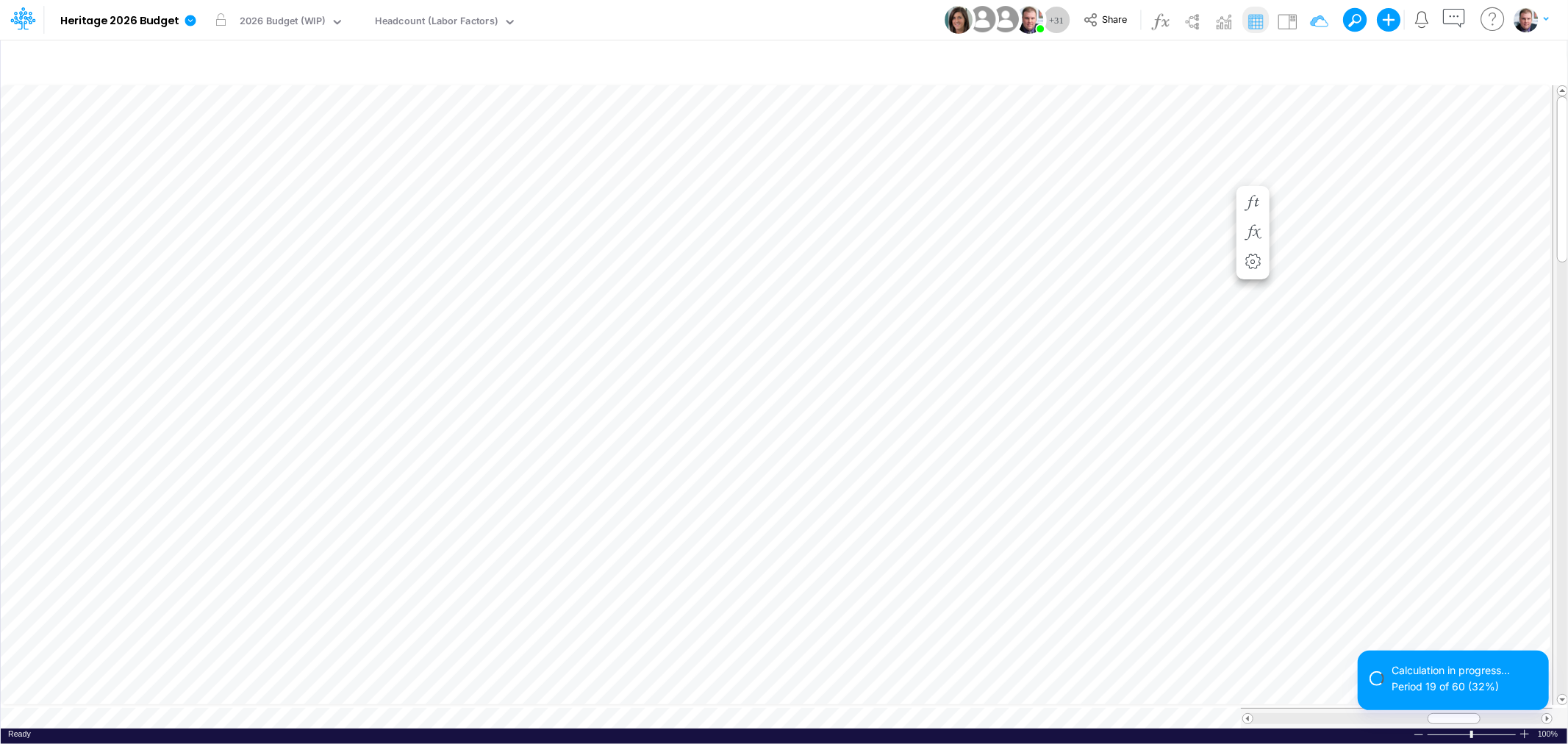
scroll to position [0, 1]
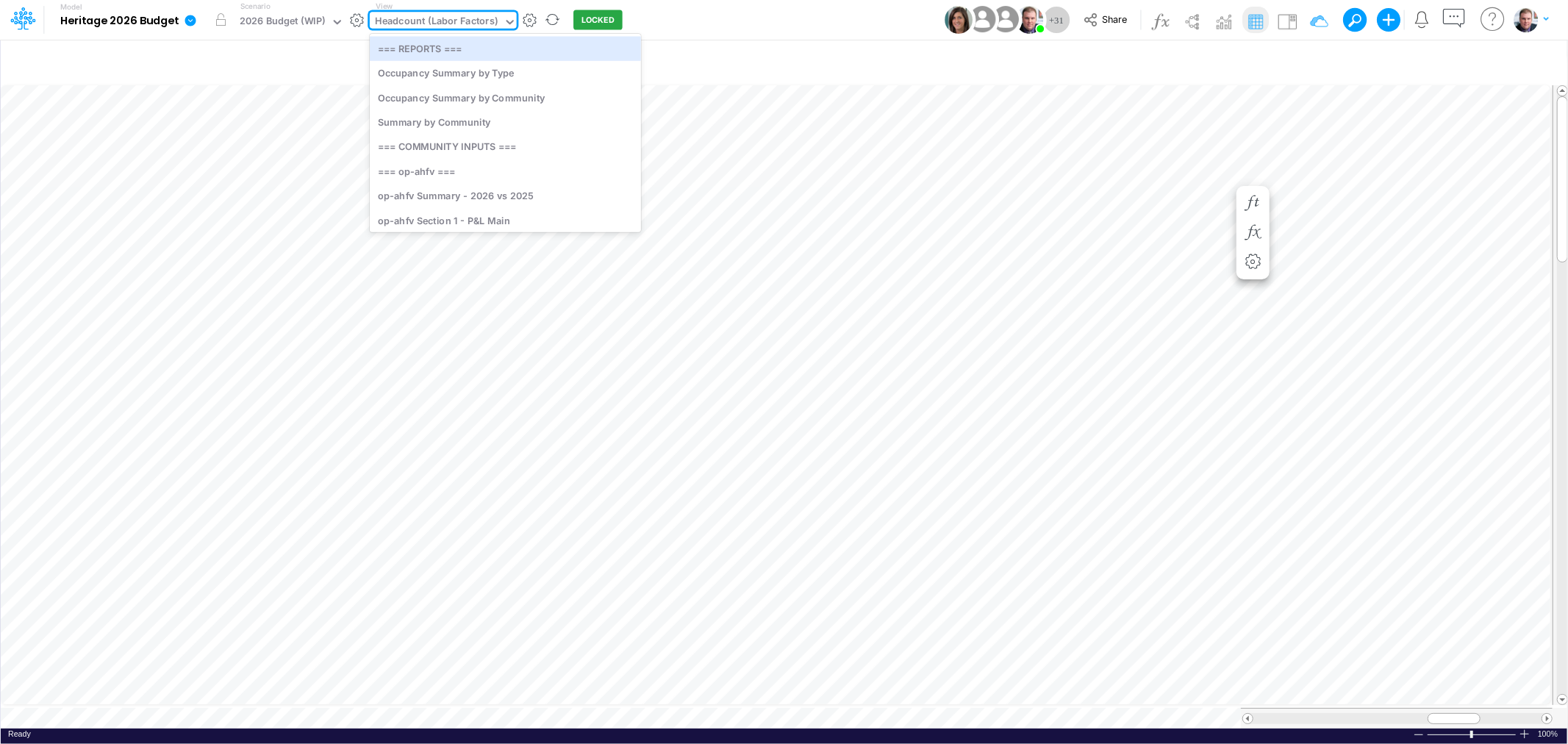
click at [426, 18] on div "Headcount (Labor Factors)" at bounding box center [436, 23] width 123 height 17
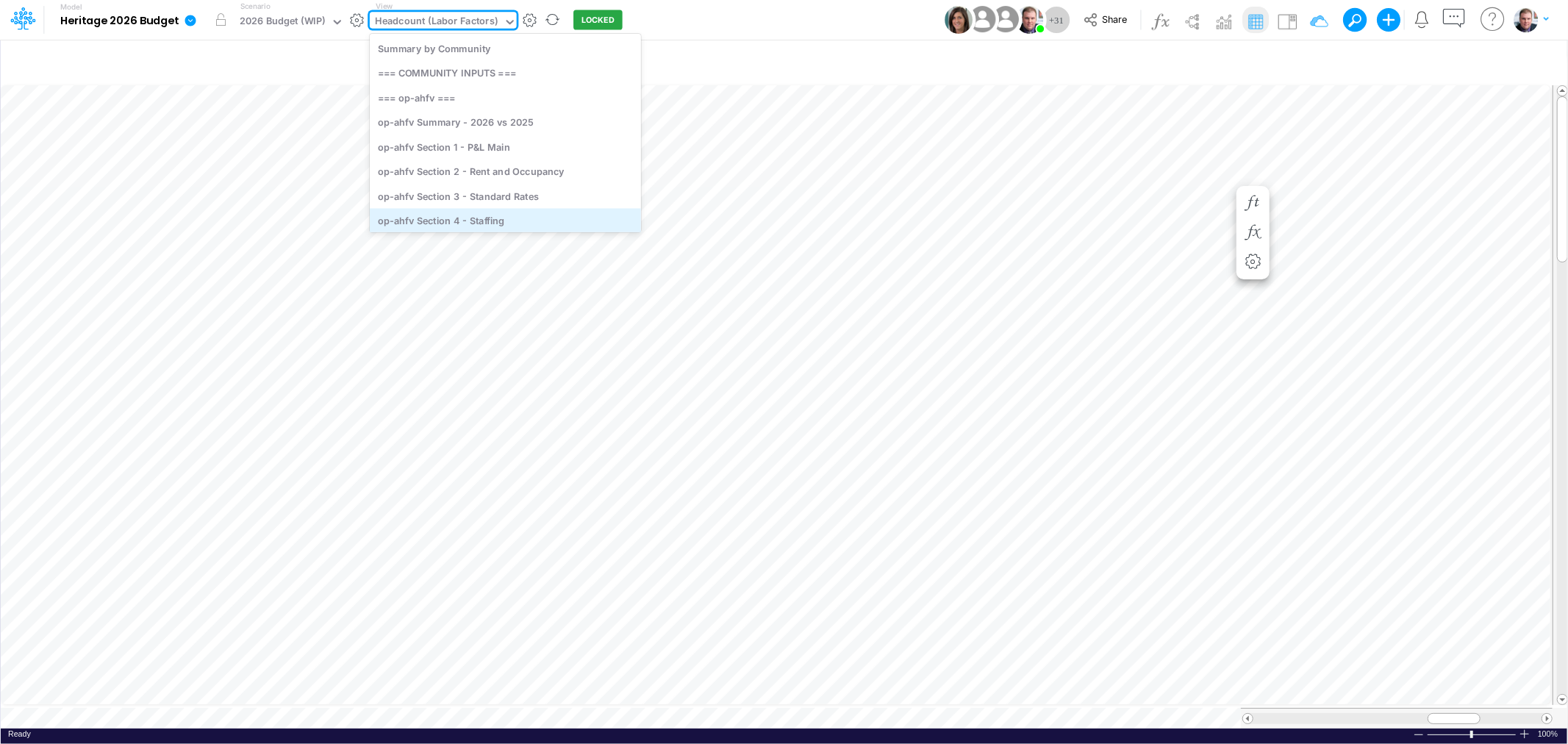
click at [454, 211] on div "op-ahfv Section 4 - Staffing" at bounding box center [505, 220] width 271 height 24
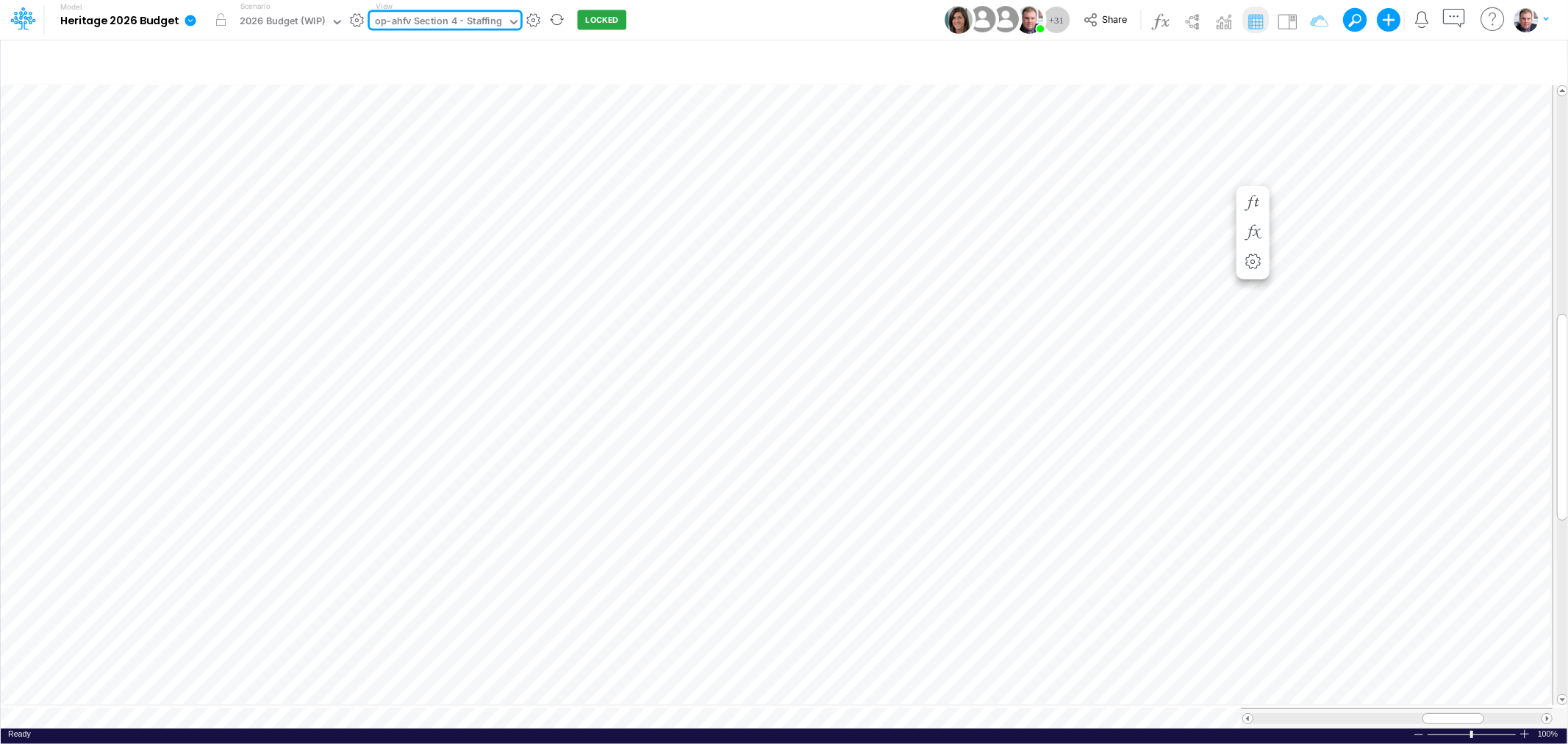
click at [409, 23] on div "op-ahfv Section 4 - Staffing" at bounding box center [438, 23] width 127 height 17
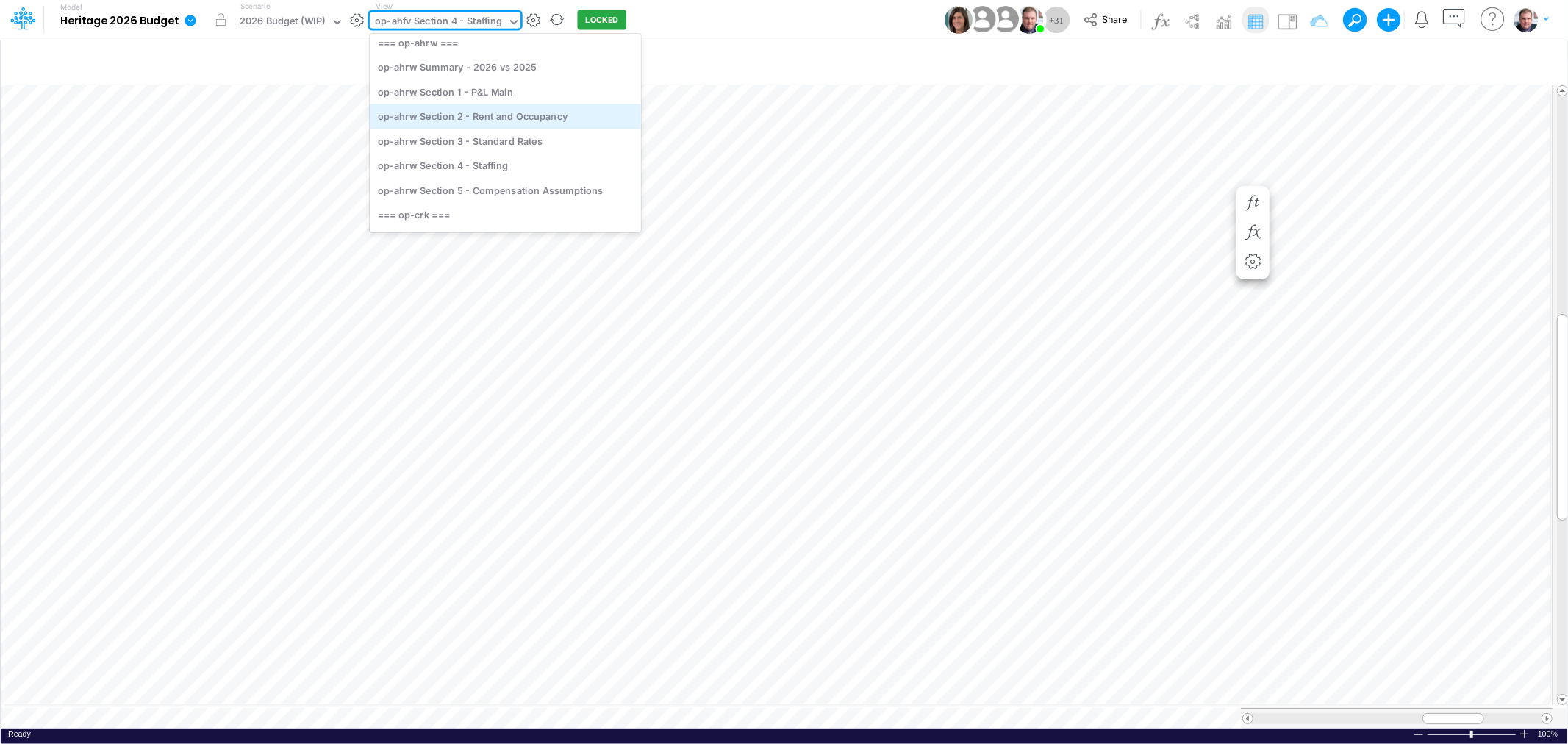
scroll to position [336, 0]
click at [491, 162] on div "op-ahrw Section 4 - Staffing" at bounding box center [505, 163] width 271 height 24
